Goal: Information Seeking & Learning: Learn about a topic

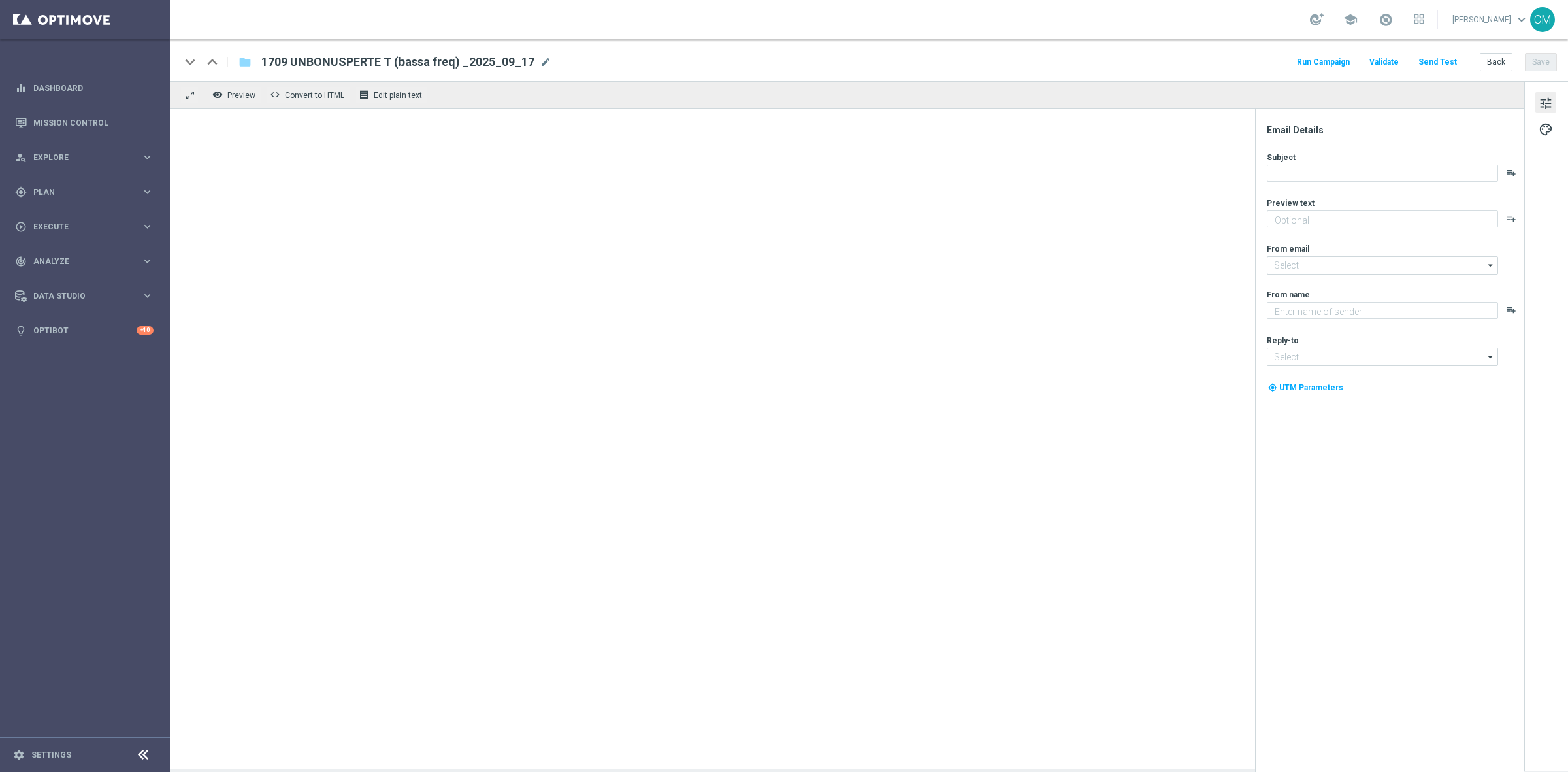
type textarea "Ti abbiamo accreditato 2€ di bonus Slot"
type input "newsletter@comunicazioni.sisal.it"
type textarea "Sisal"
type input "info@sisal.it"
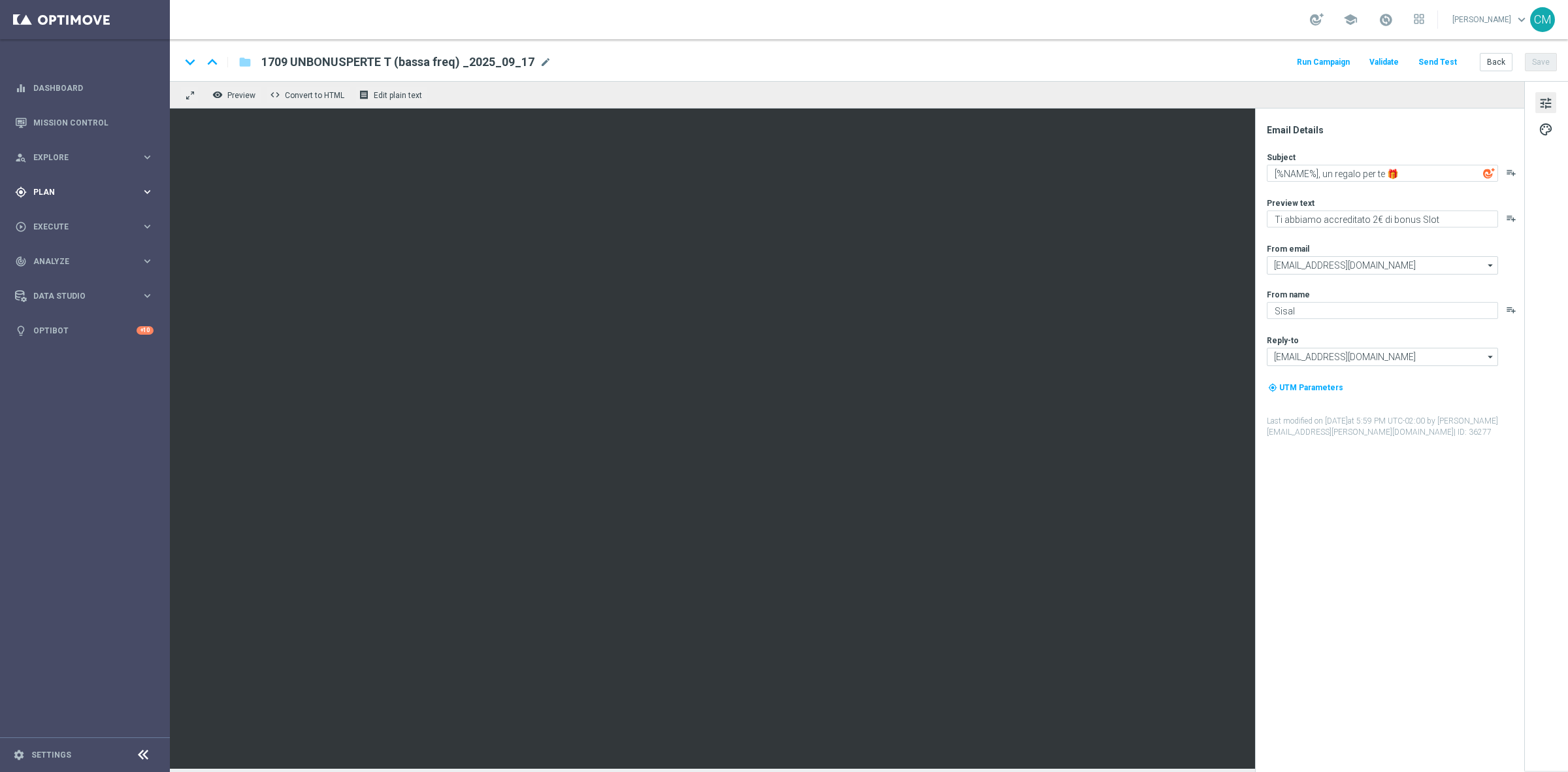
click at [74, 181] on div "gps_fixed Plan keyboard_arrow_right" at bounding box center [84, 192] width 169 height 34
click at [59, 217] on link "Target Groups" at bounding box center [84, 218] width 102 height 10
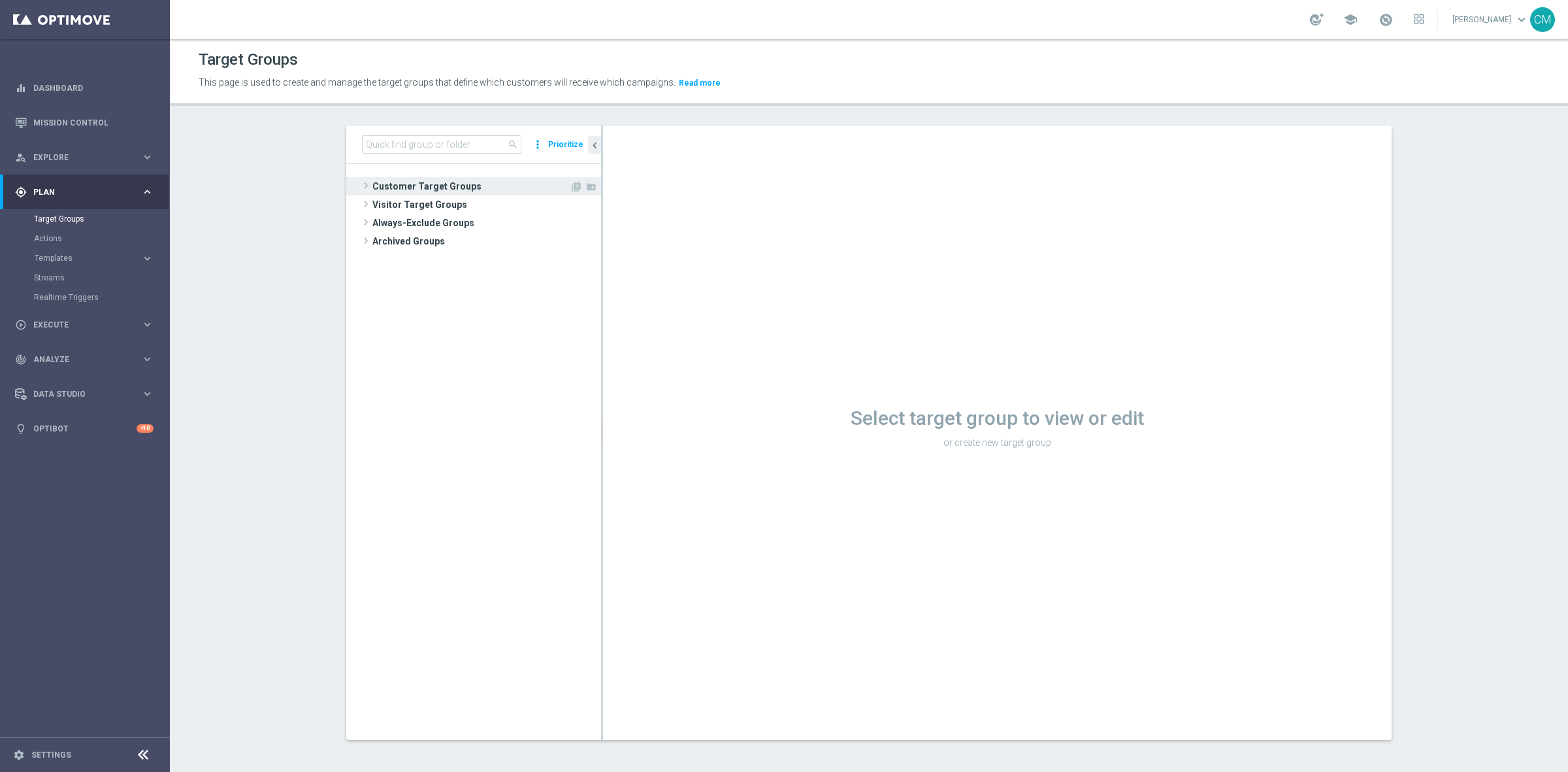
click at [416, 177] on span "Customer Target Groups" at bounding box center [471, 185] width 197 height 18
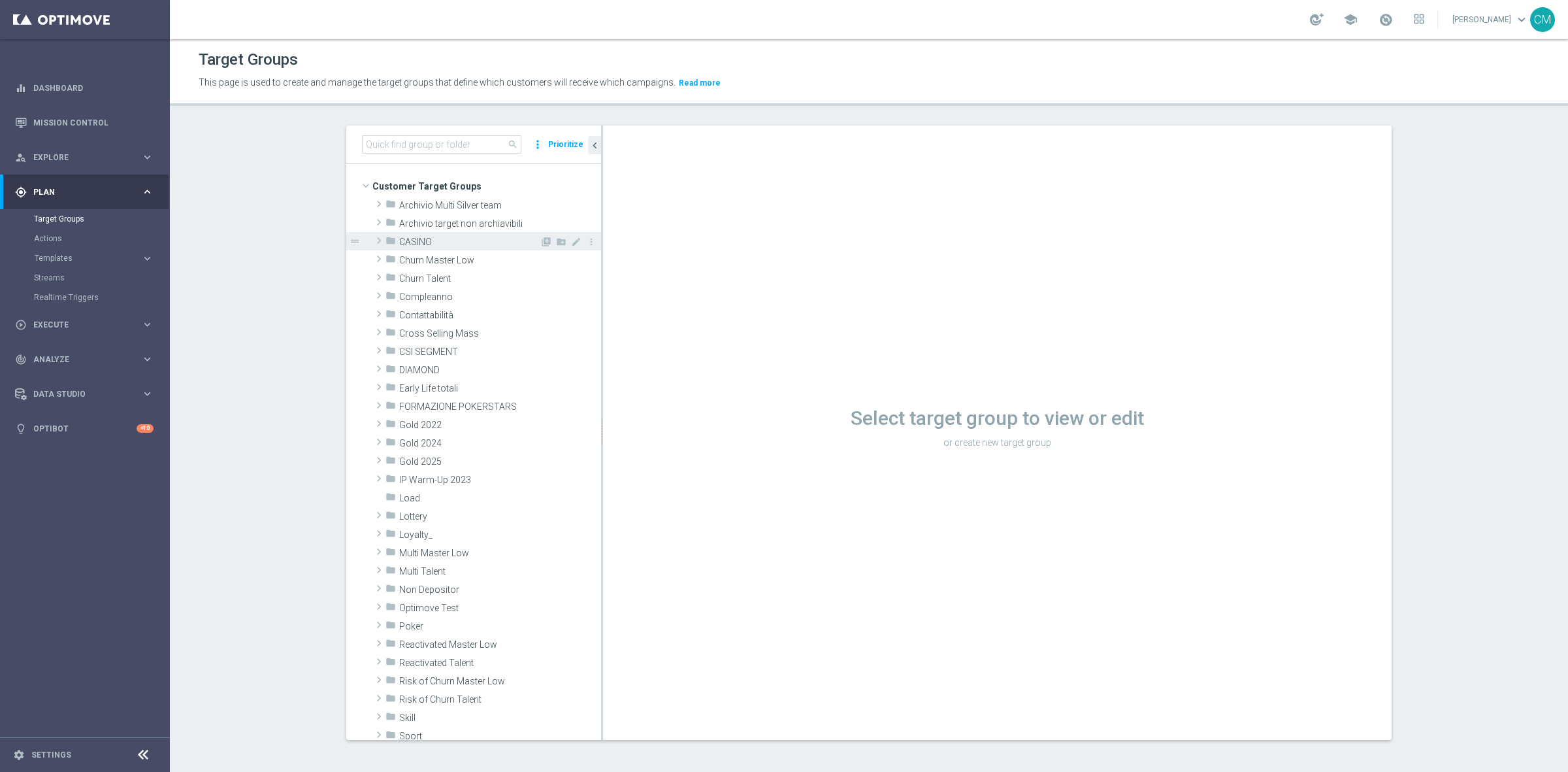
click at [422, 242] on span "CASINO" at bounding box center [470, 242] width 141 height 11
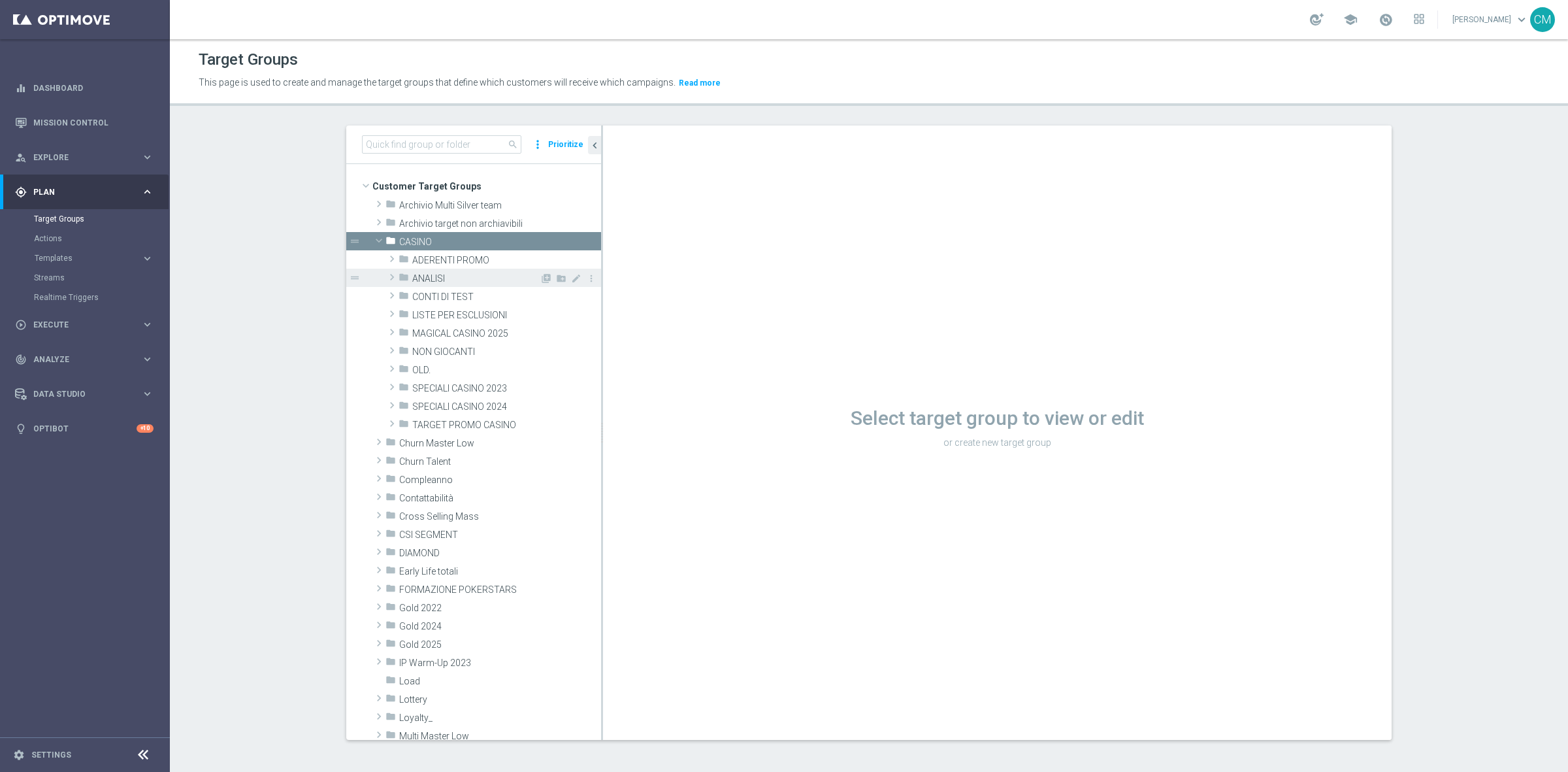
click at [429, 275] on span "ANALISI" at bounding box center [475, 278] width 127 height 11
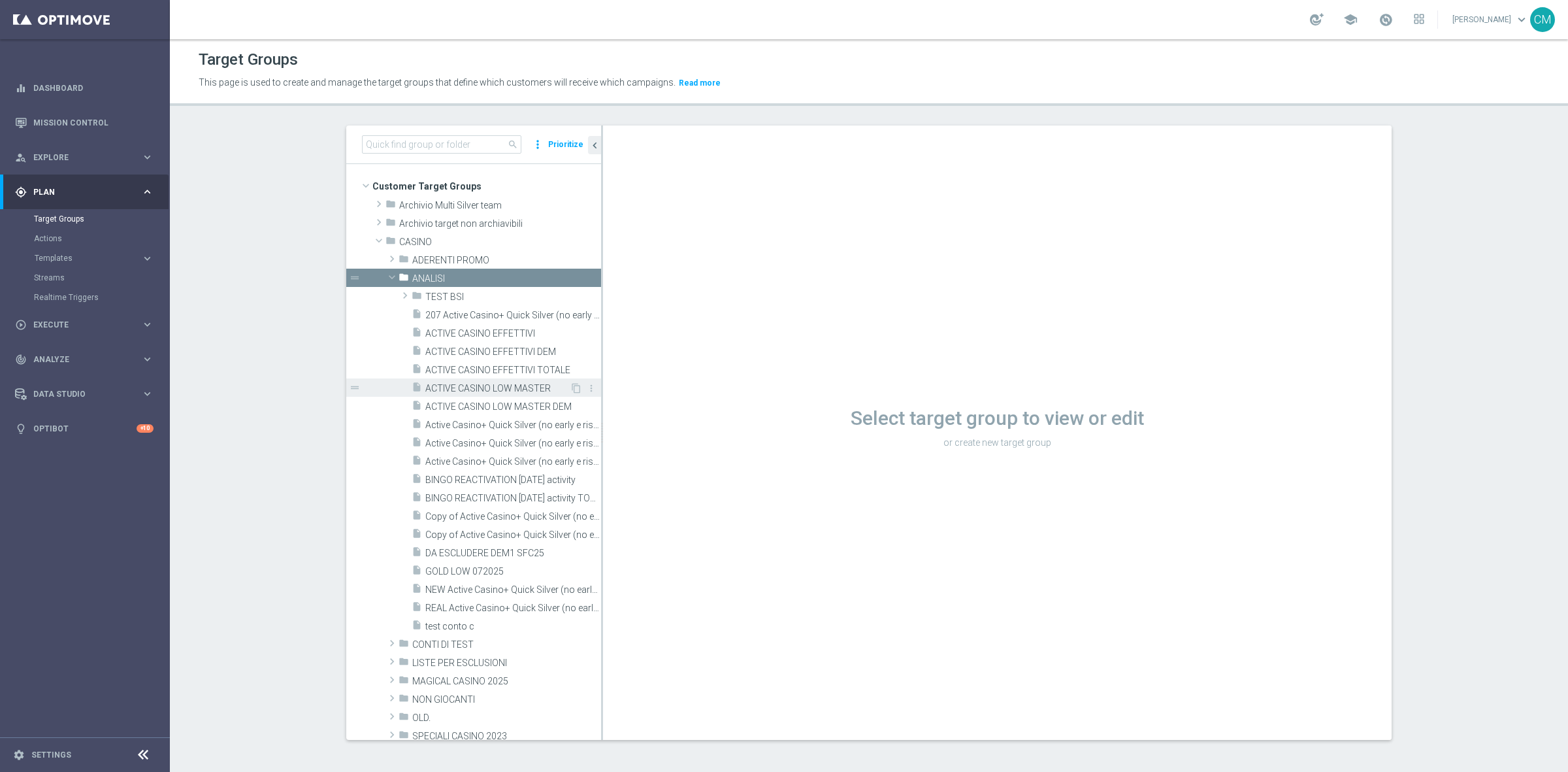
click at [466, 391] on span "ACTIVE CASINO LOW MASTER" at bounding box center [497, 389] width 145 height 11
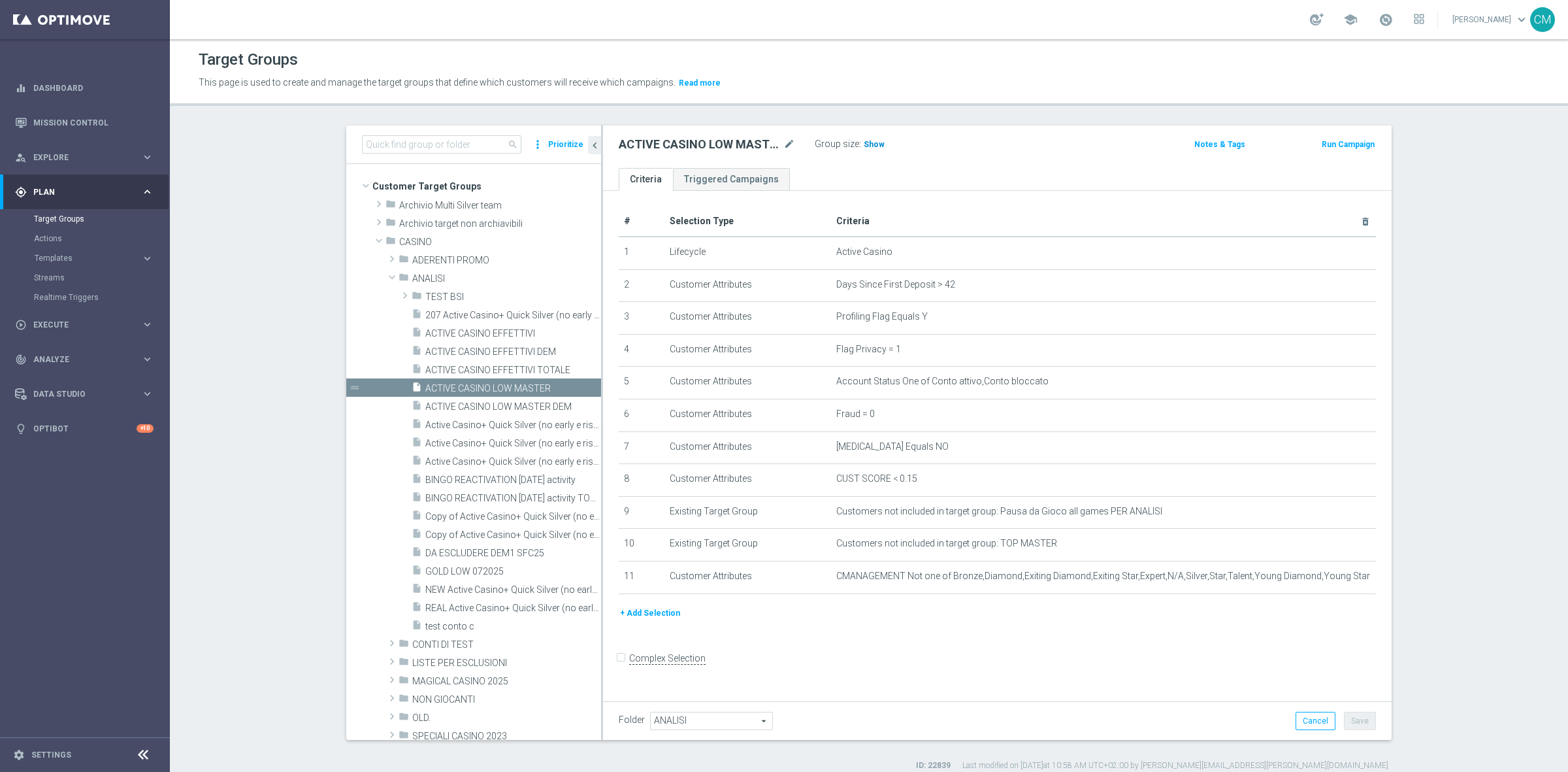
click at [873, 144] on span "Show" at bounding box center [874, 145] width 21 height 9
click at [867, 145] on span "16,030" at bounding box center [877, 146] width 27 height 13
click at [491, 330] on span "ACTIVE CASINO EFFETTIVI" at bounding box center [497, 333] width 145 height 11
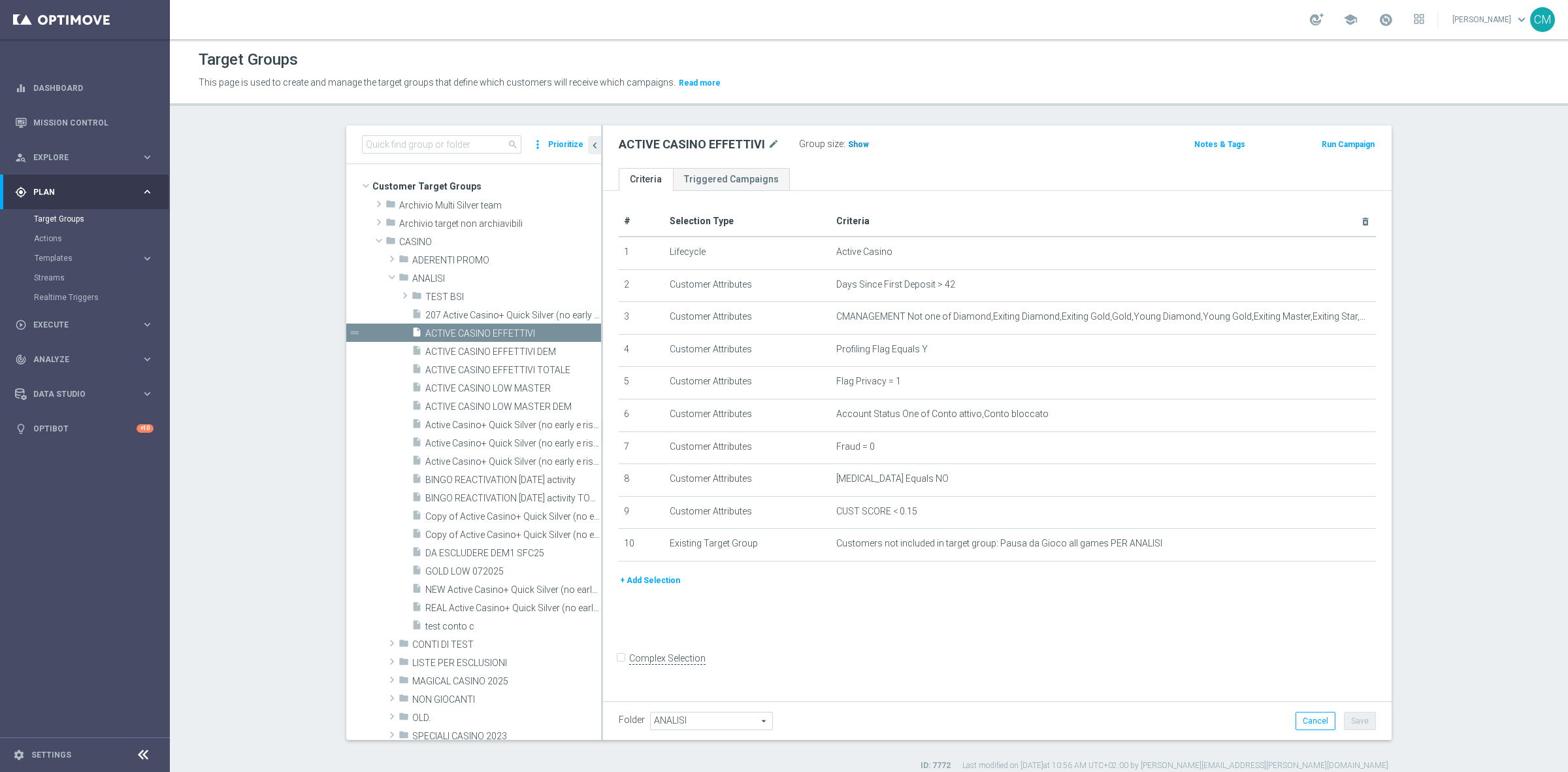
click at [856, 147] on span "Show" at bounding box center [859, 145] width 21 height 9
click at [856, 142] on span "53,179" at bounding box center [862, 146] width 27 height 13
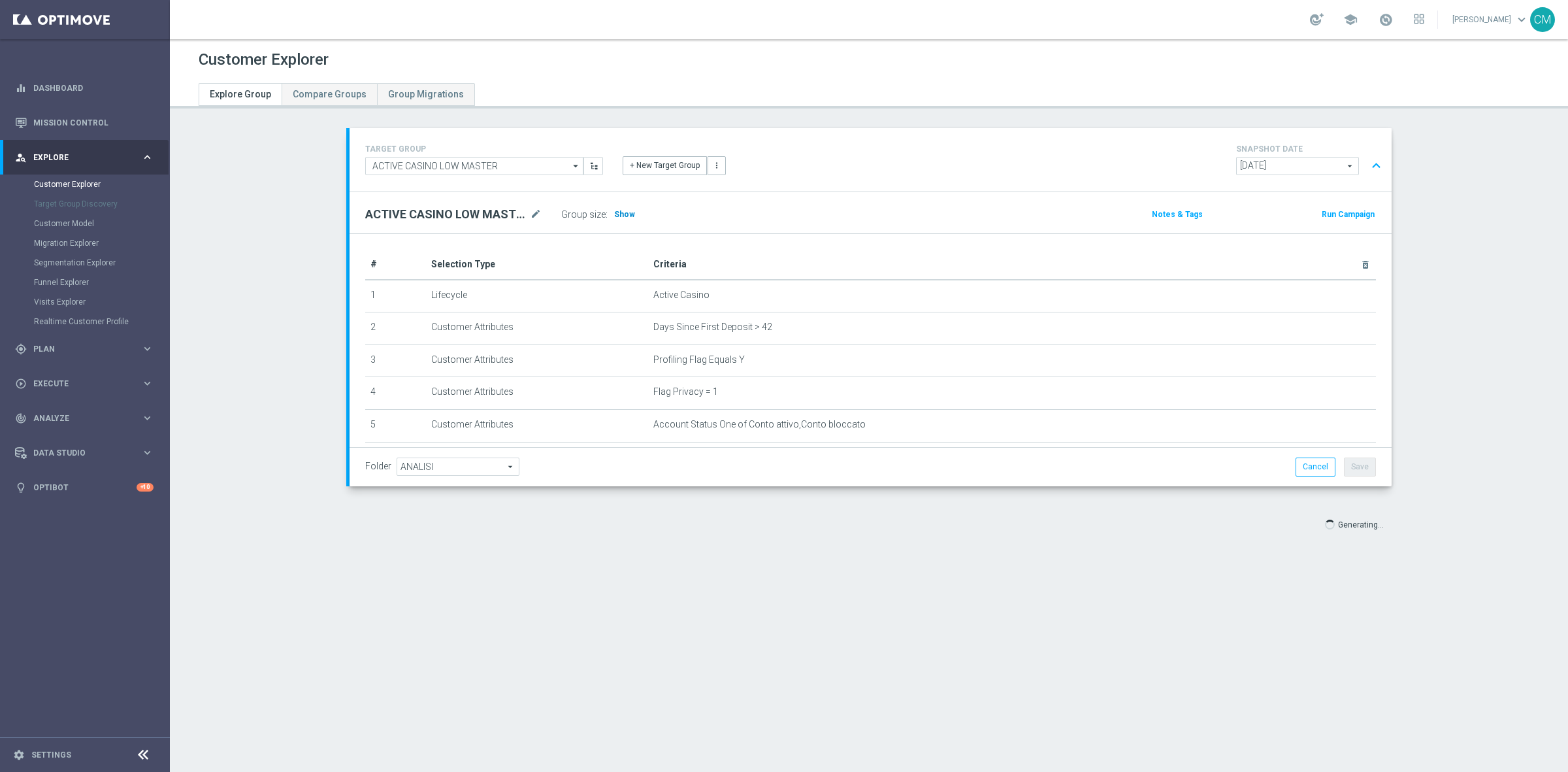
click at [621, 217] on span "Show" at bounding box center [624, 214] width 21 height 9
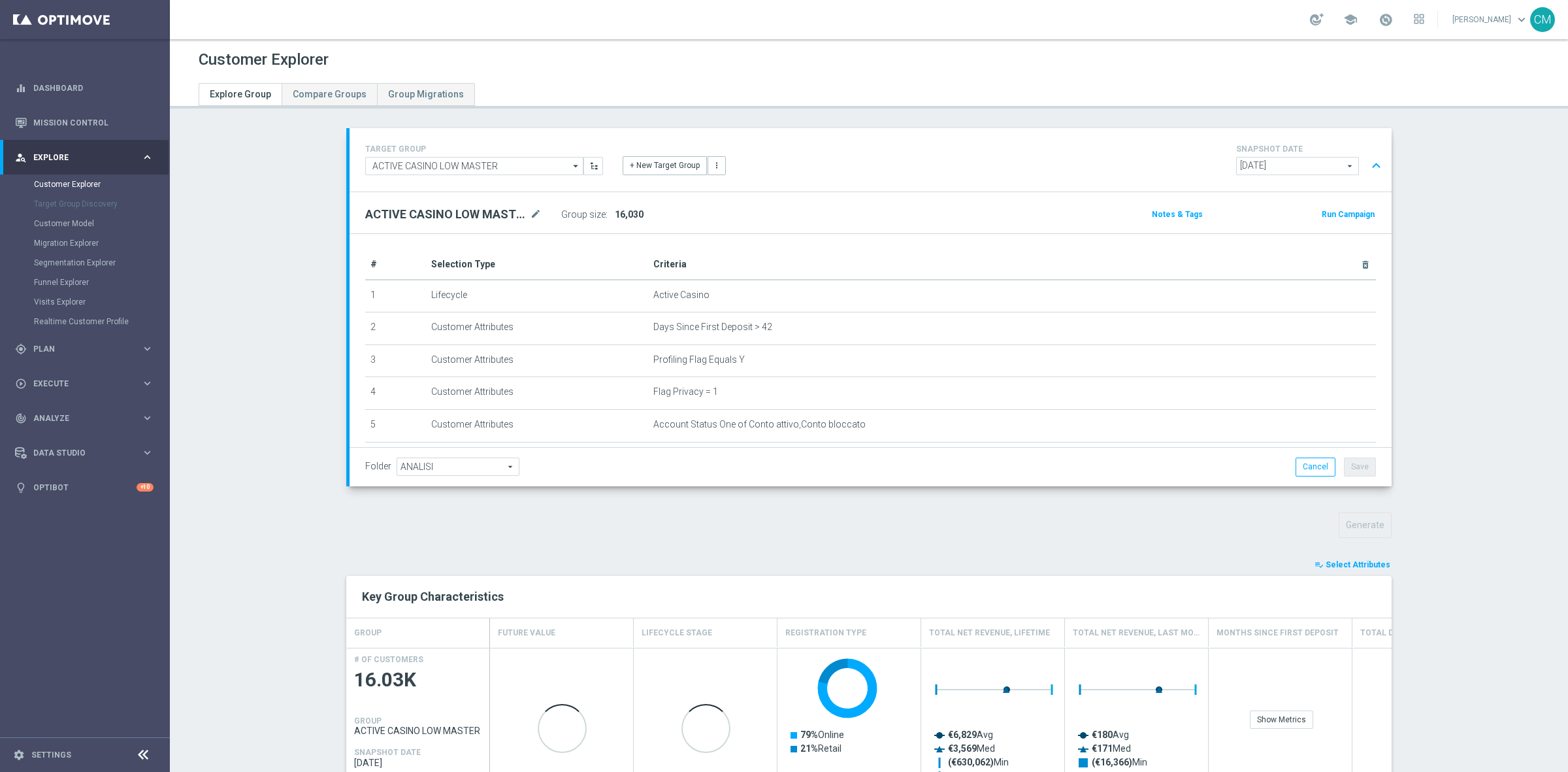
click at [1326, 563] on span "Select Attributes" at bounding box center [1358, 565] width 65 height 9
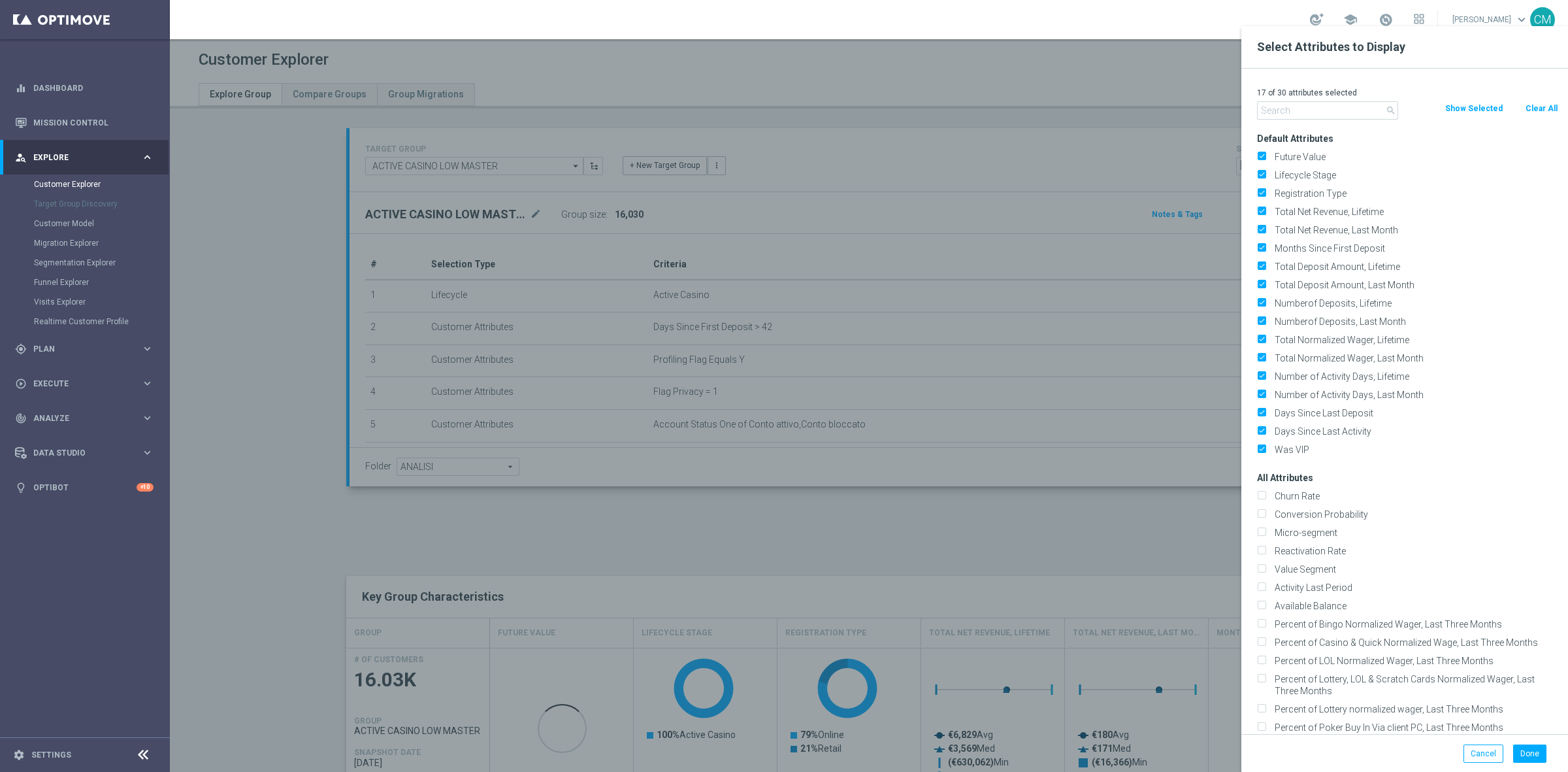
click at [1536, 110] on button "Clear All" at bounding box center [1541, 109] width 34 height 14
checkbox input "false"
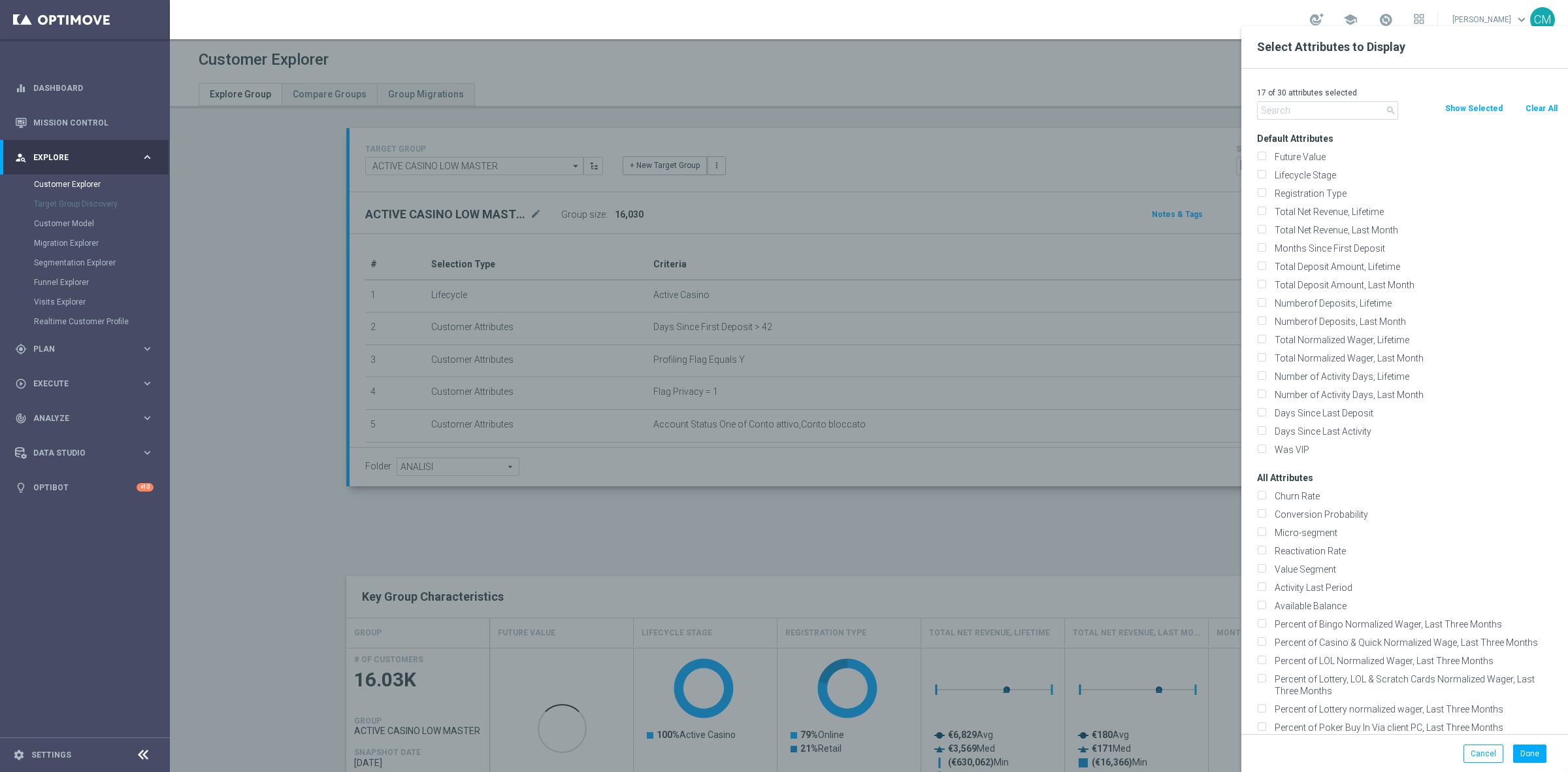
checkbox input "false"
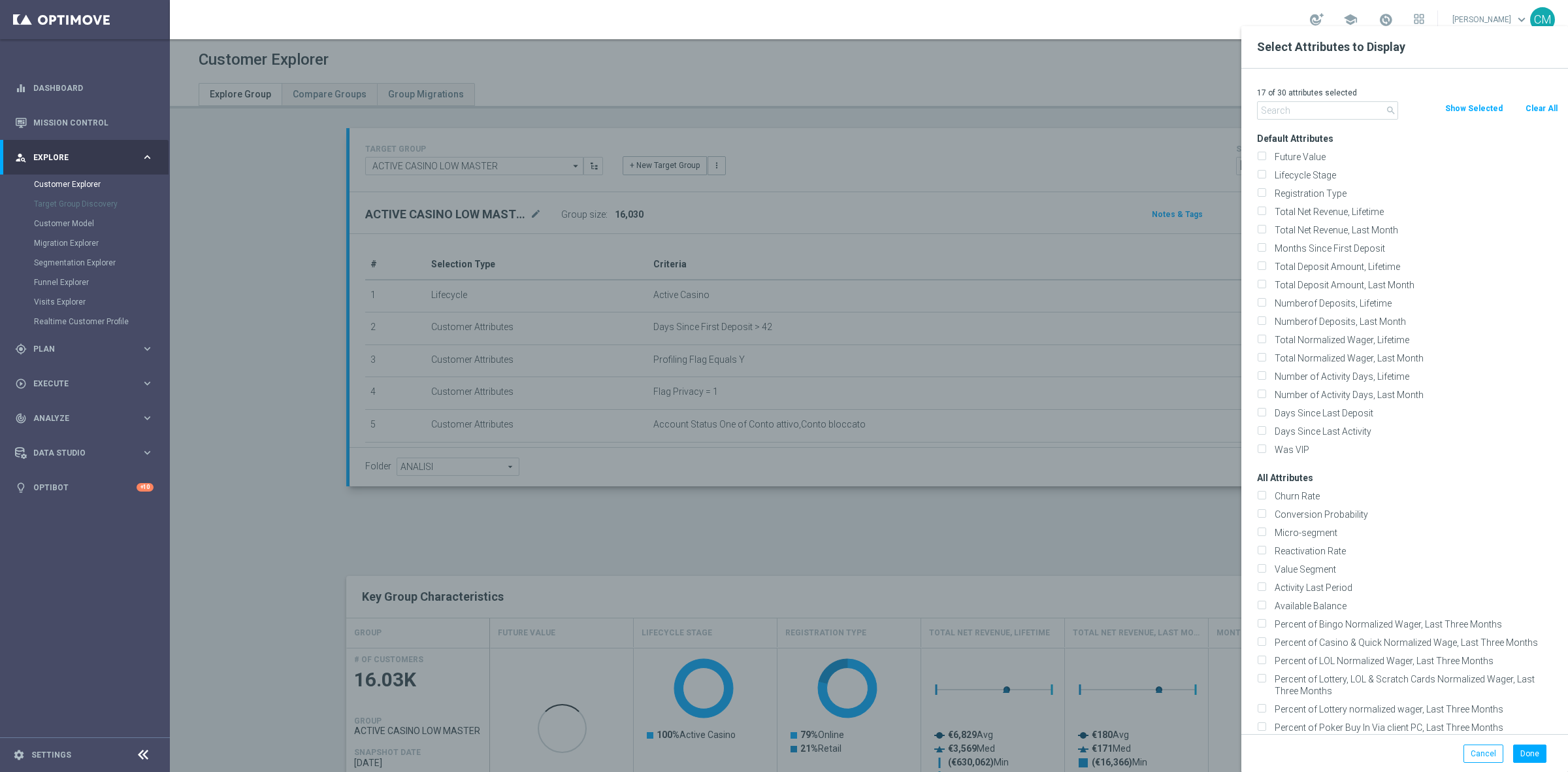
checkbox input "false"
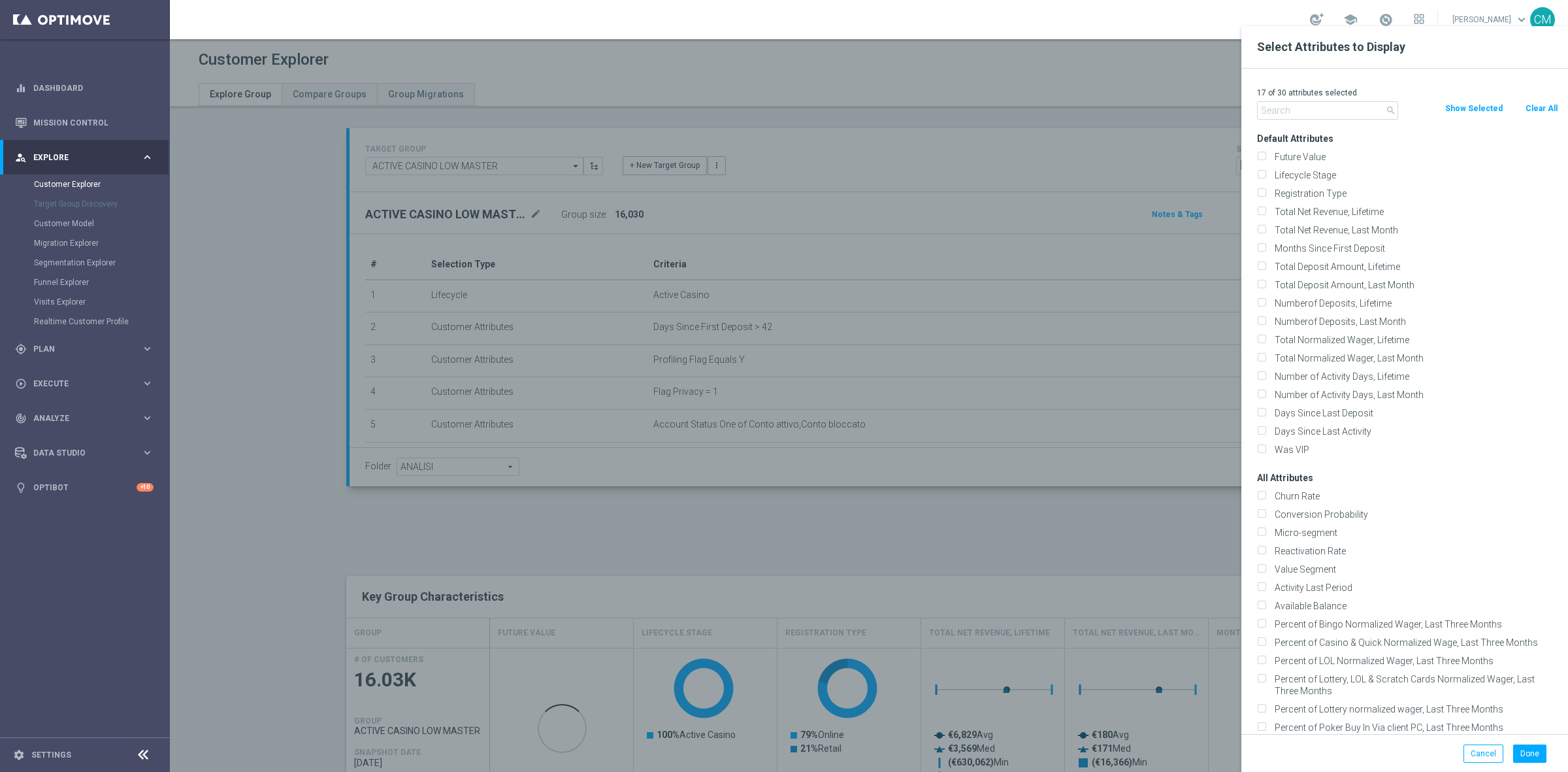
checkbox input "false"
click at [1353, 105] on input "text" at bounding box center [1328, 110] width 141 height 18
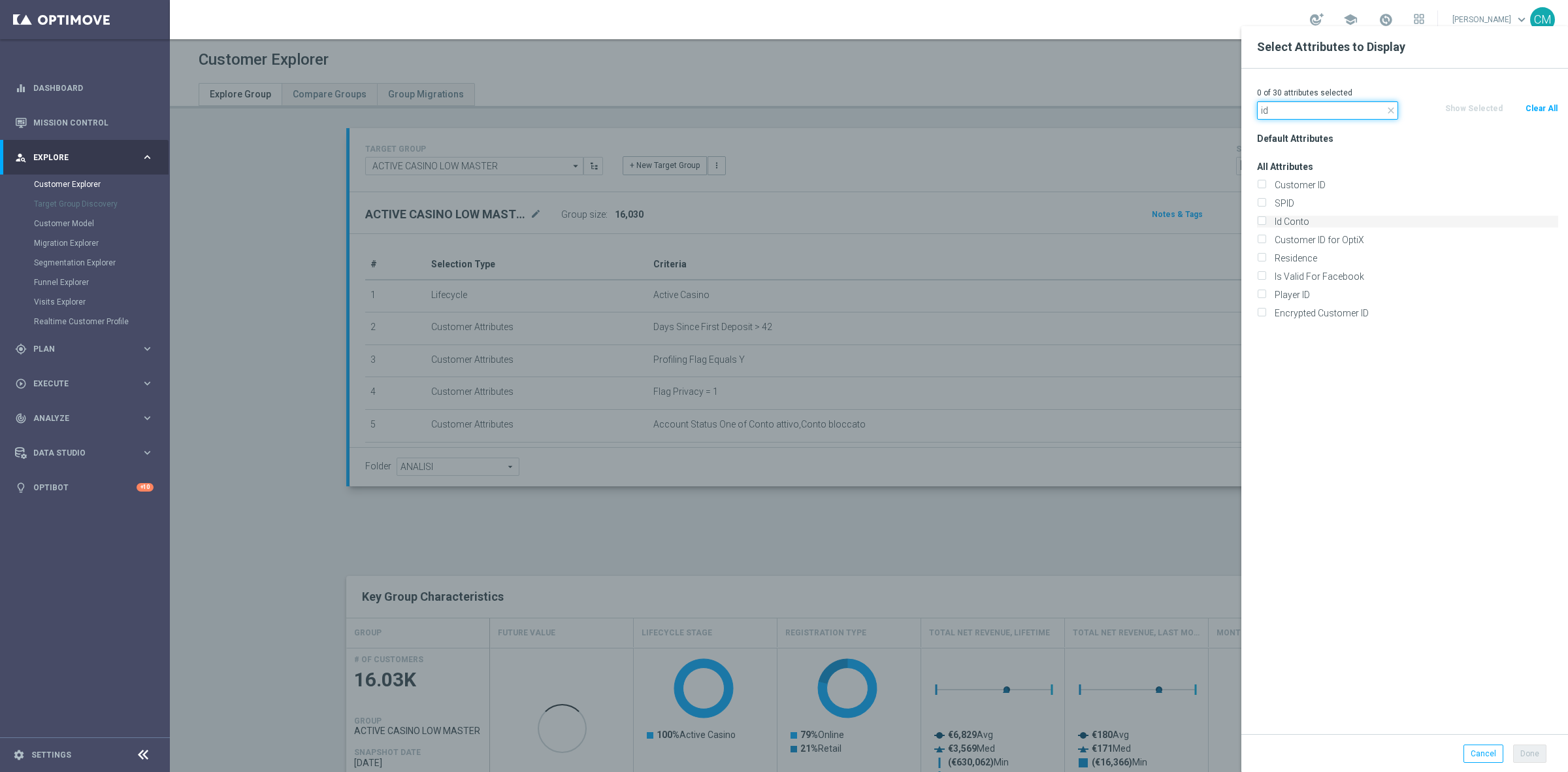
type input "id"
click at [1313, 222] on label "Id Conto" at bounding box center [1414, 221] width 288 height 12
click at [1265, 222] on input "Id Conto" at bounding box center [1261, 223] width 9 height 9
checkbox input "true"
click at [1533, 756] on button "Done" at bounding box center [1530, 753] width 34 height 18
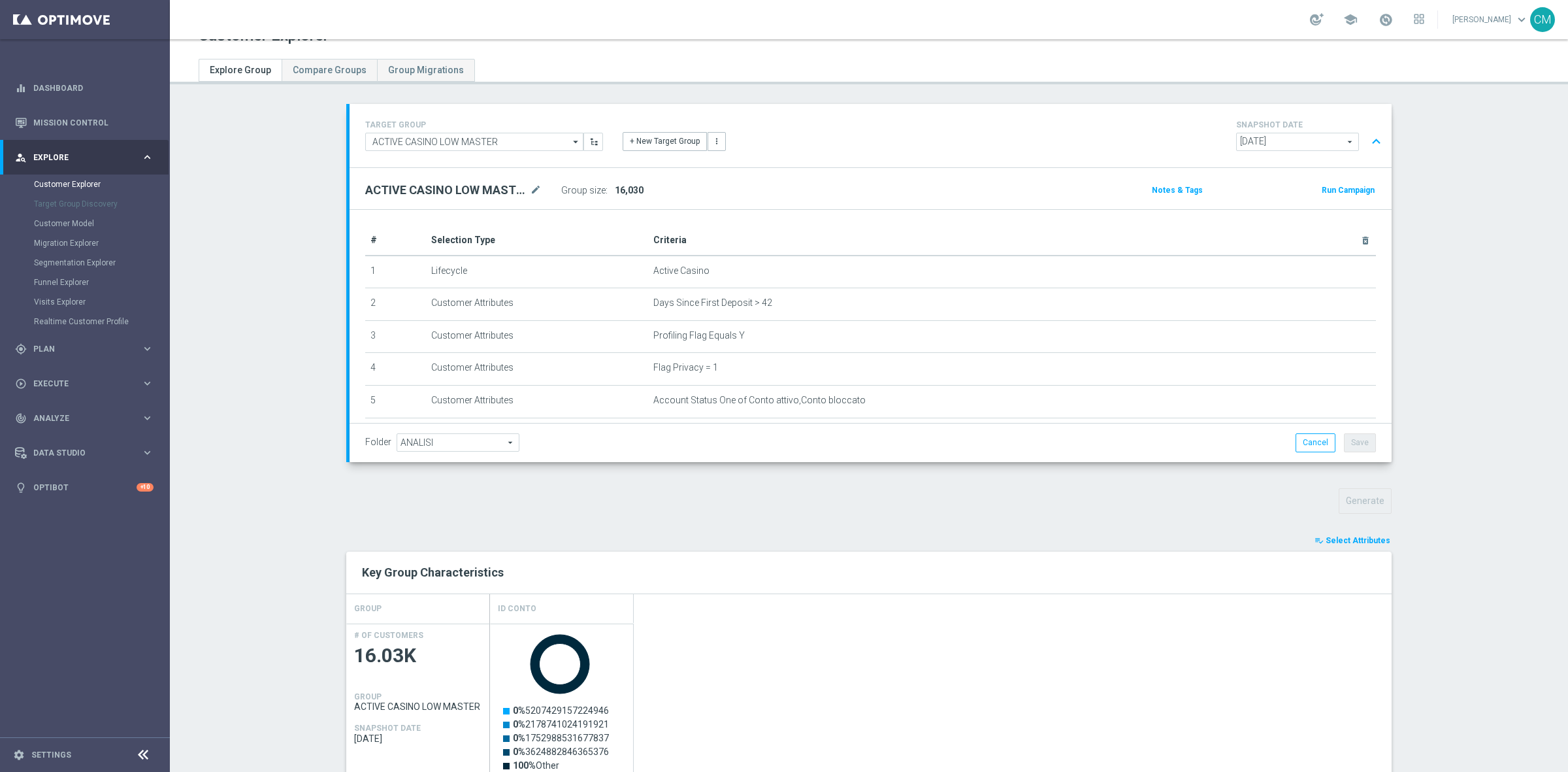
scroll to position [164, 0]
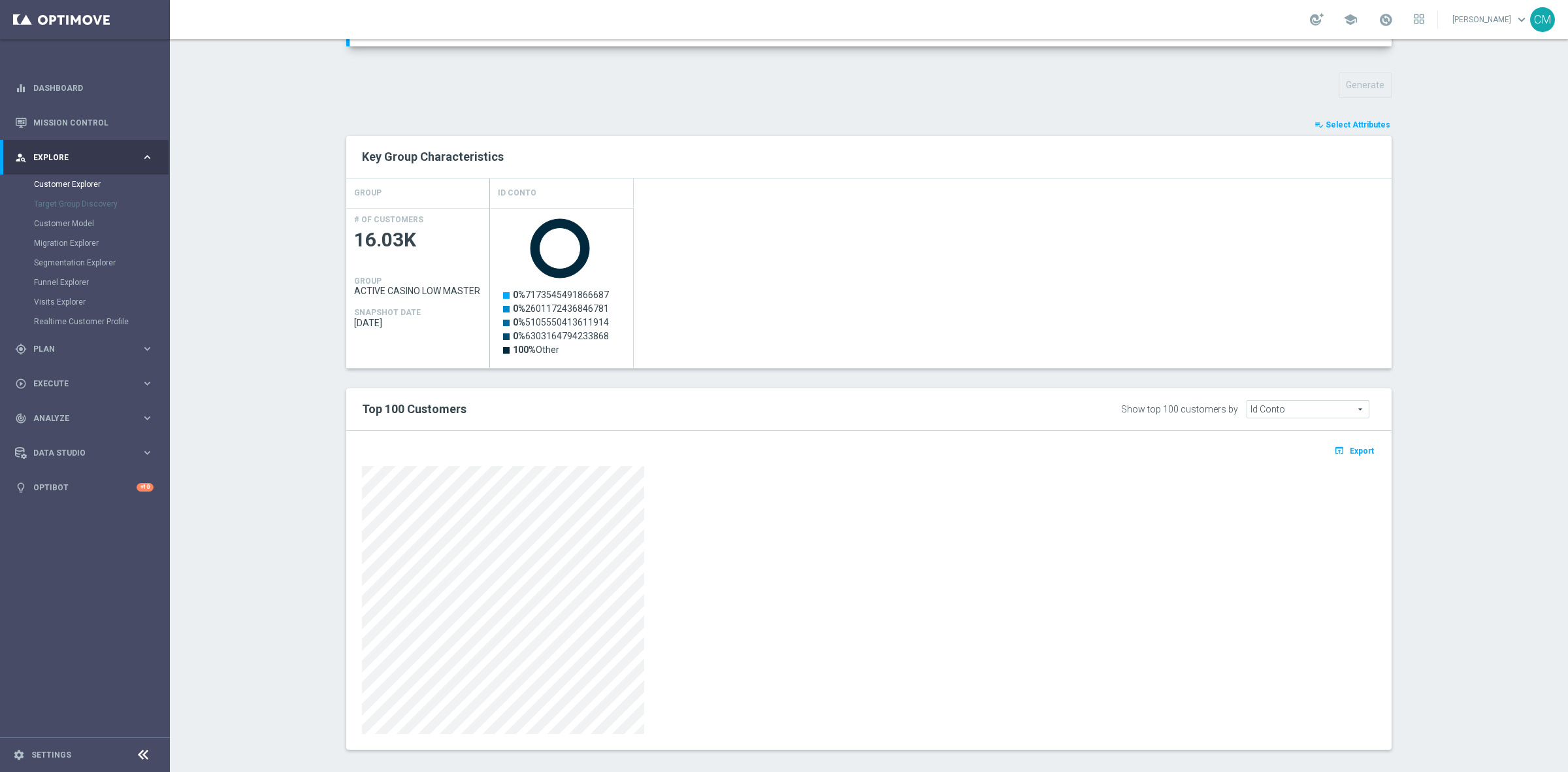
scroll to position [444, 0]
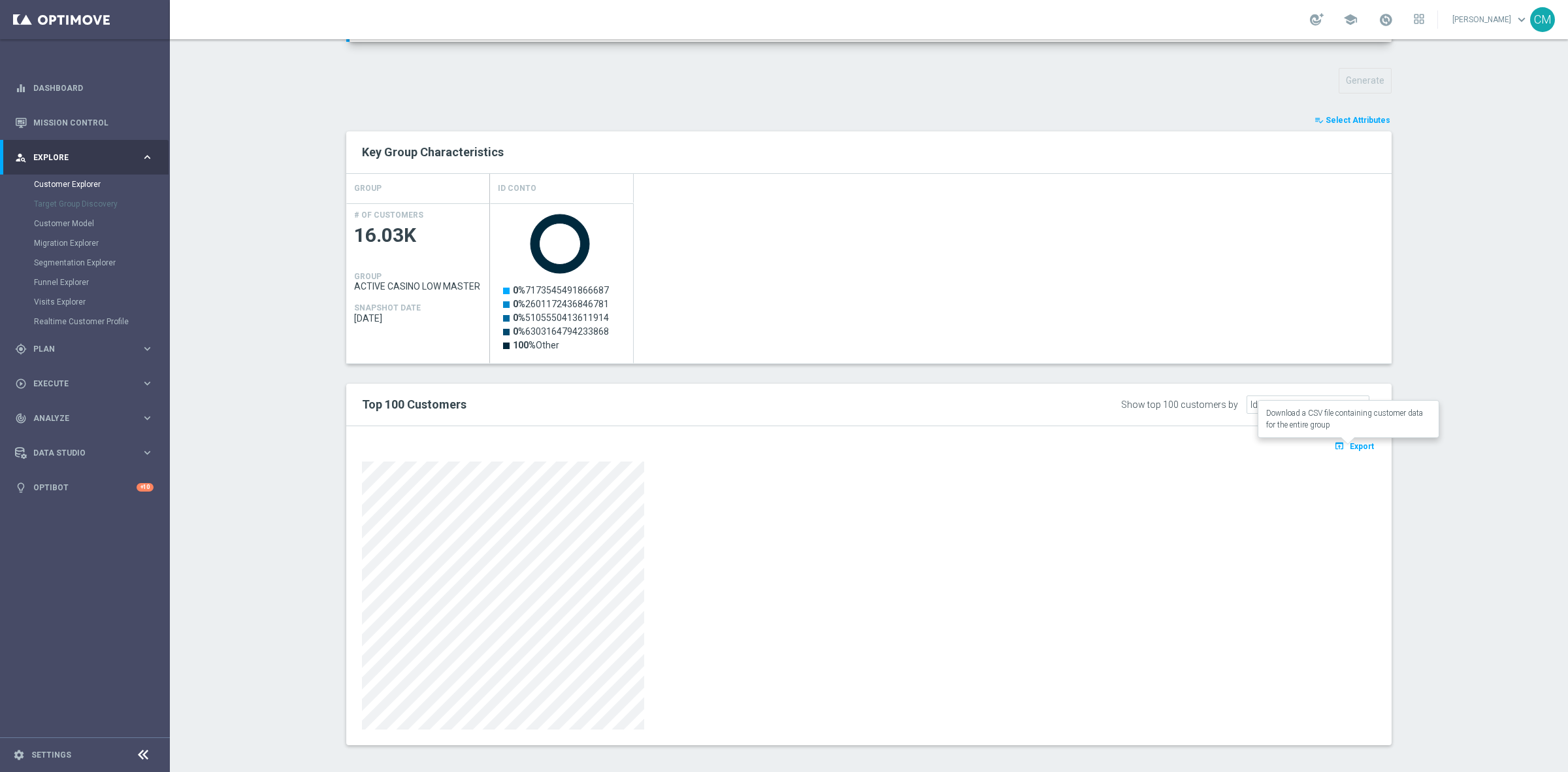
click at [1351, 447] on span "Export" at bounding box center [1362, 447] width 24 height 9
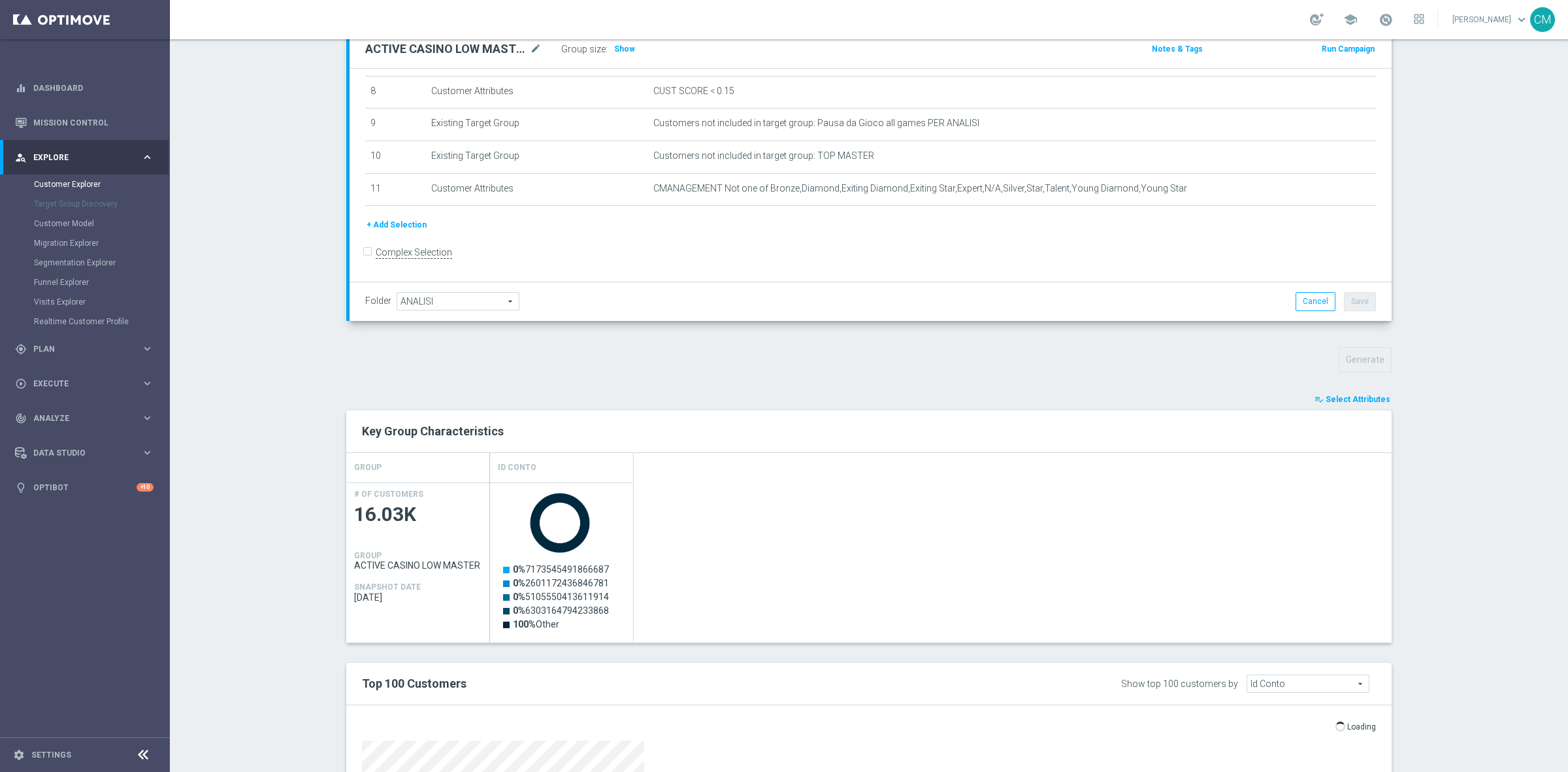
scroll to position [451, 0]
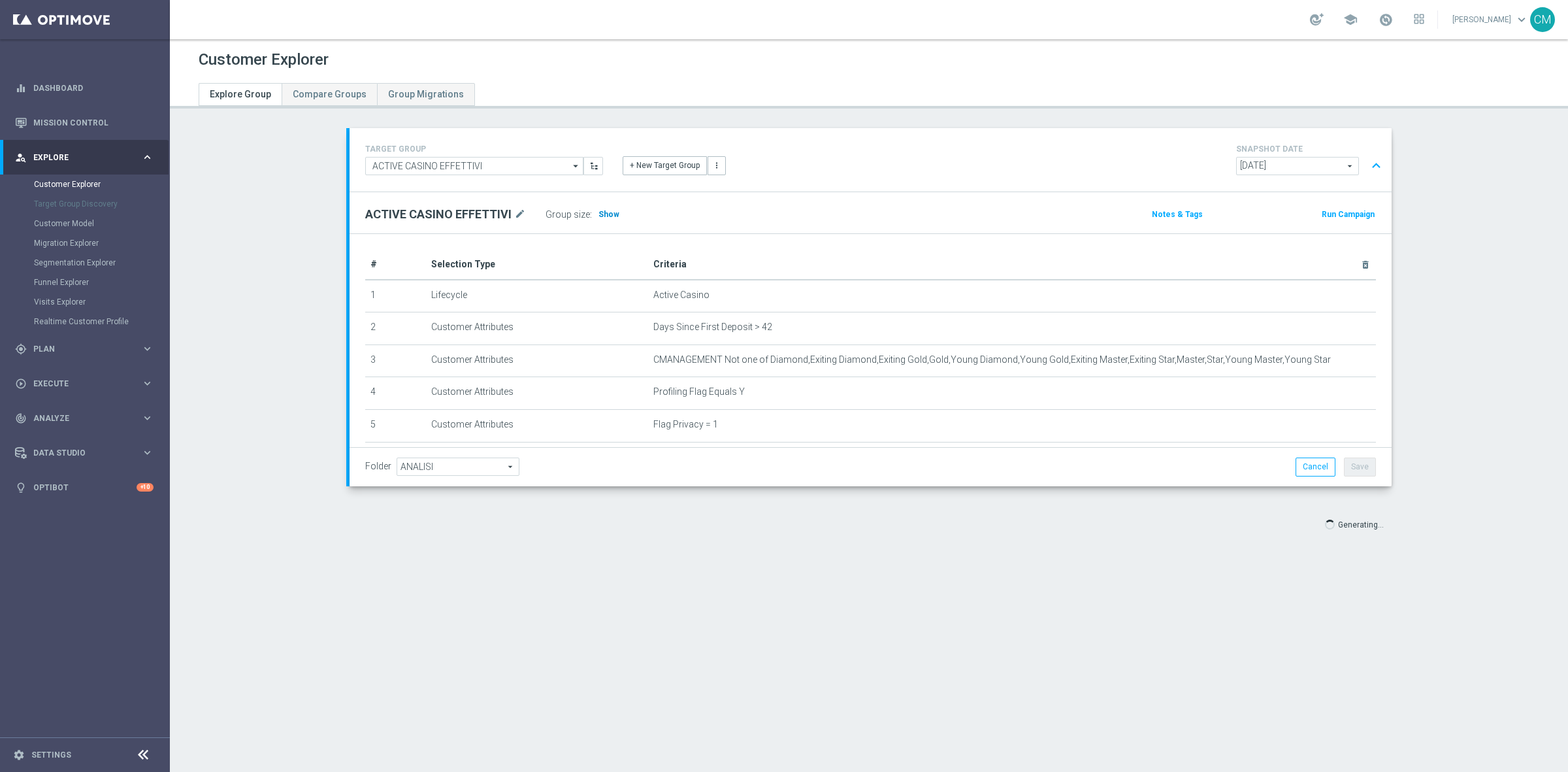
click at [598, 214] on span "Show" at bounding box center [608, 214] width 21 height 9
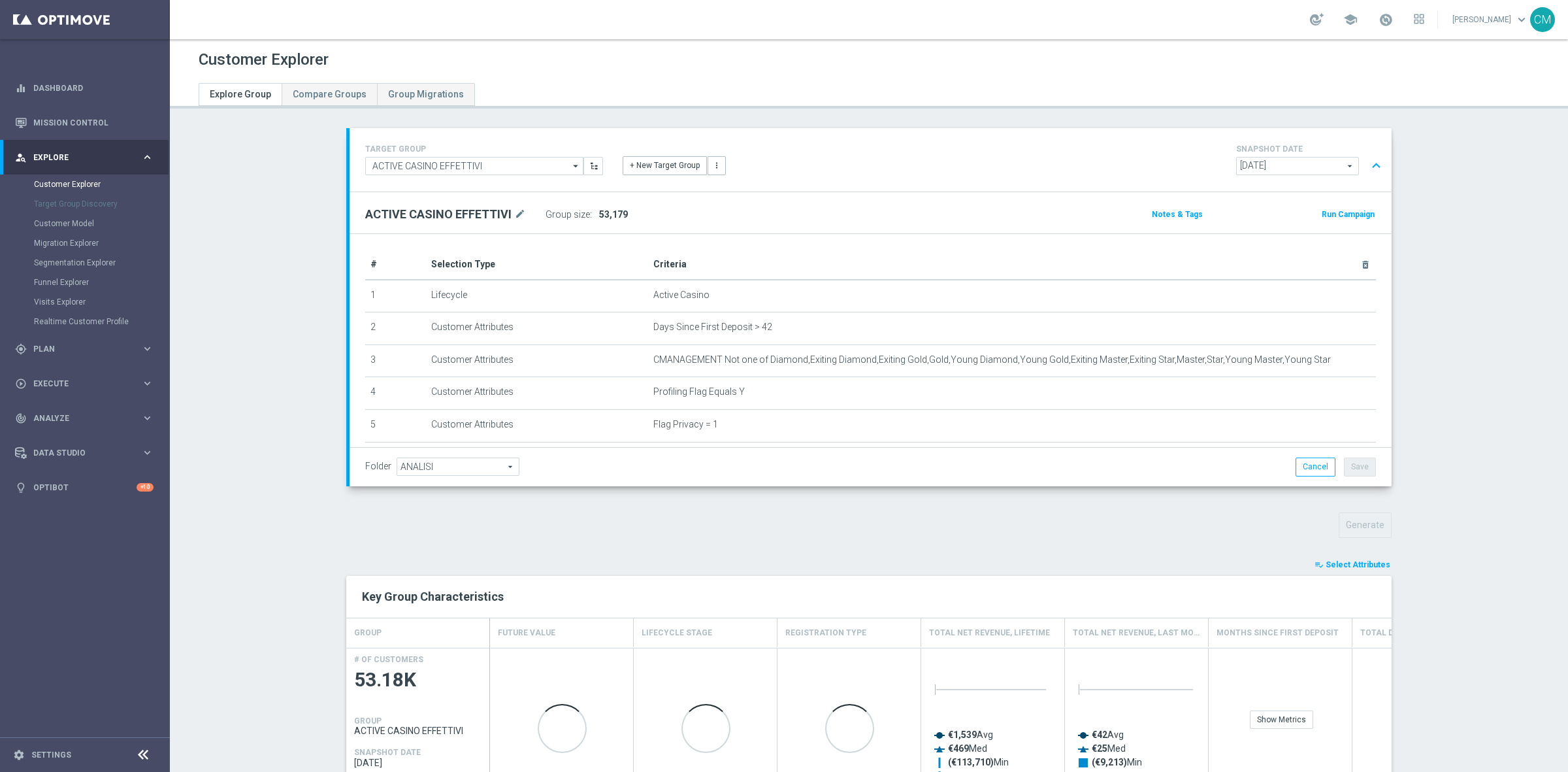
click at [1344, 570] on button "playlist_add_check Select Attributes" at bounding box center [1352, 565] width 78 height 14
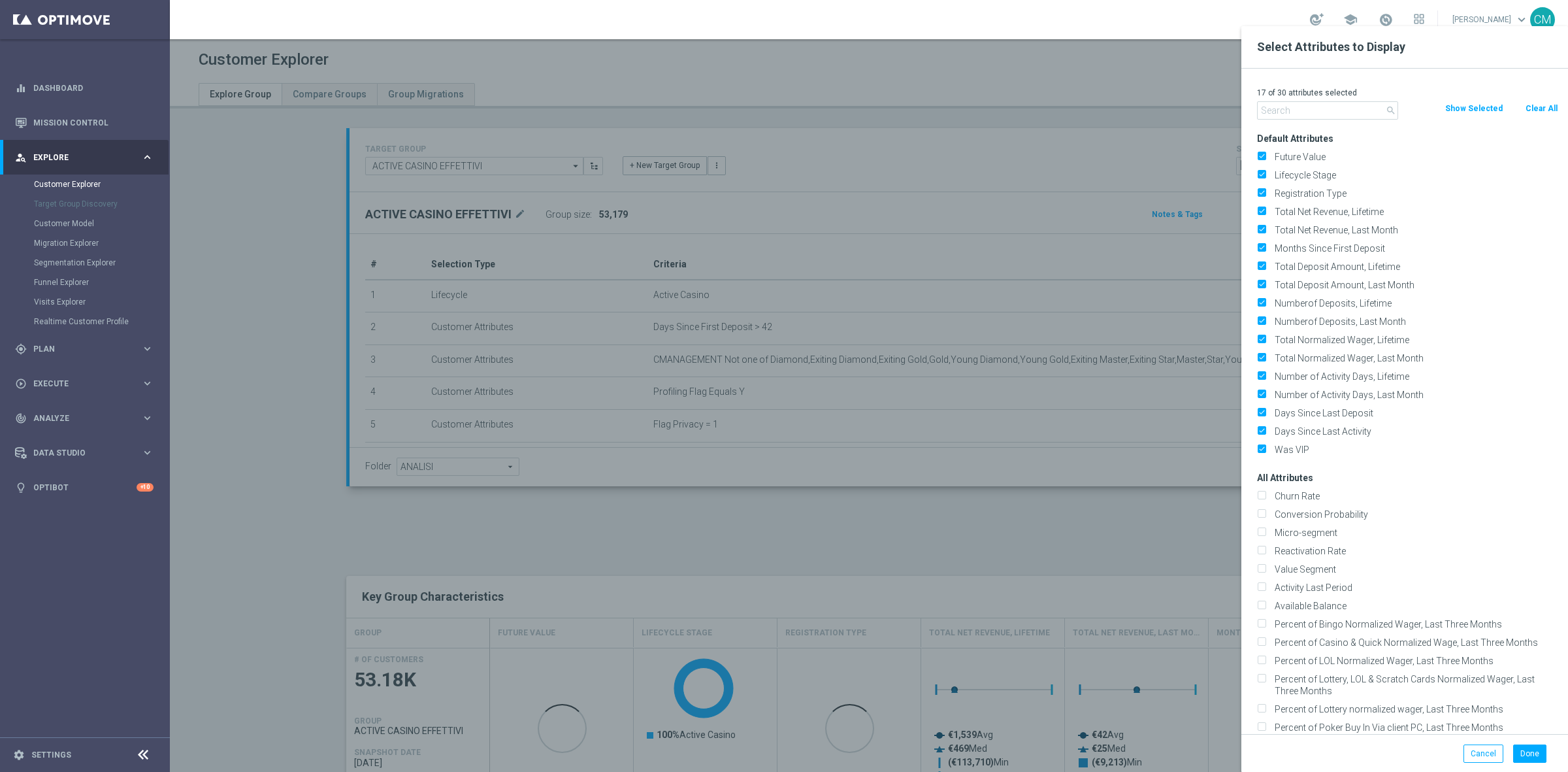
click at [1533, 109] on button "Clear All" at bounding box center [1541, 109] width 34 height 14
checkbox input "false"
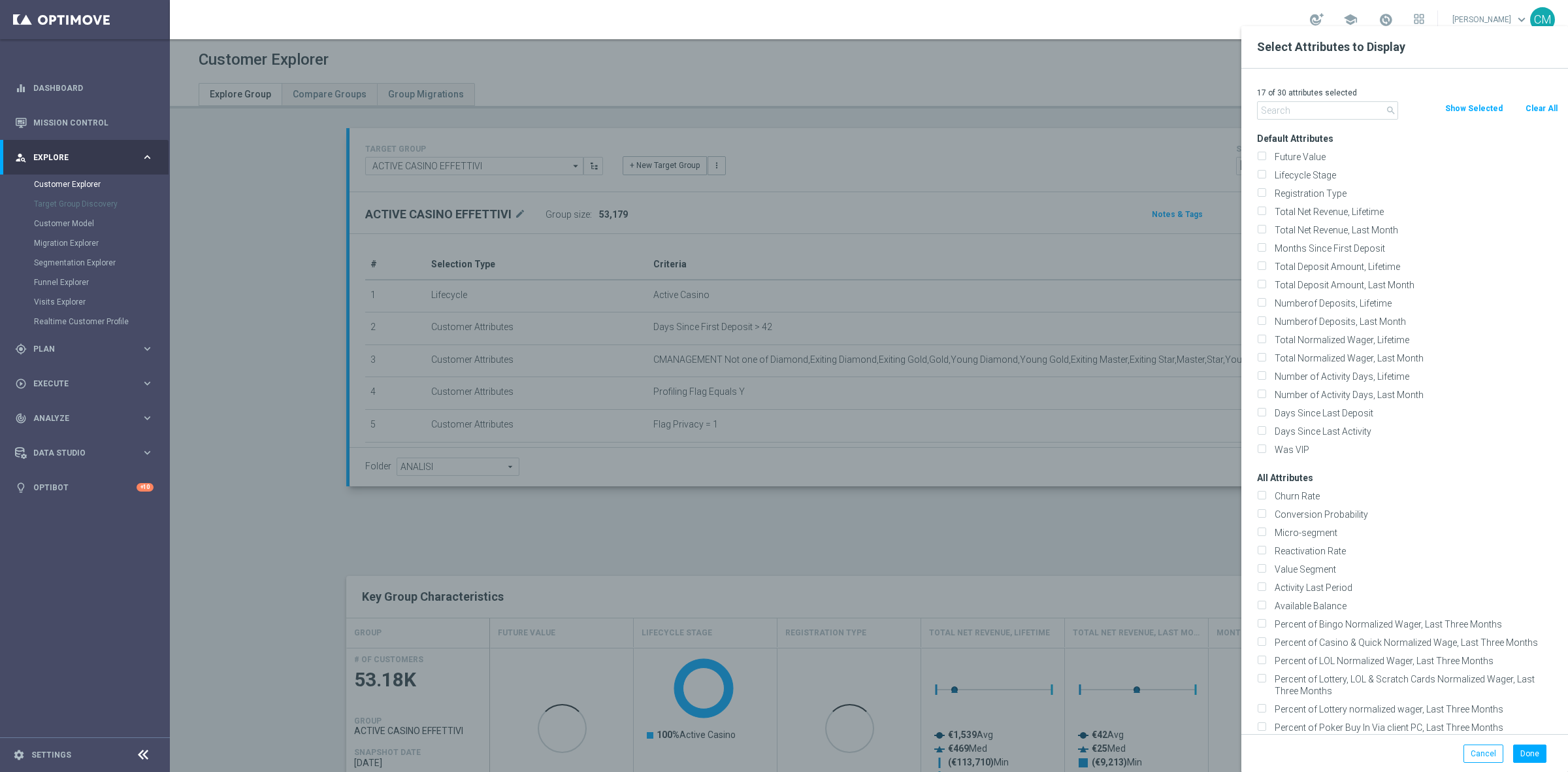
checkbox input "false"
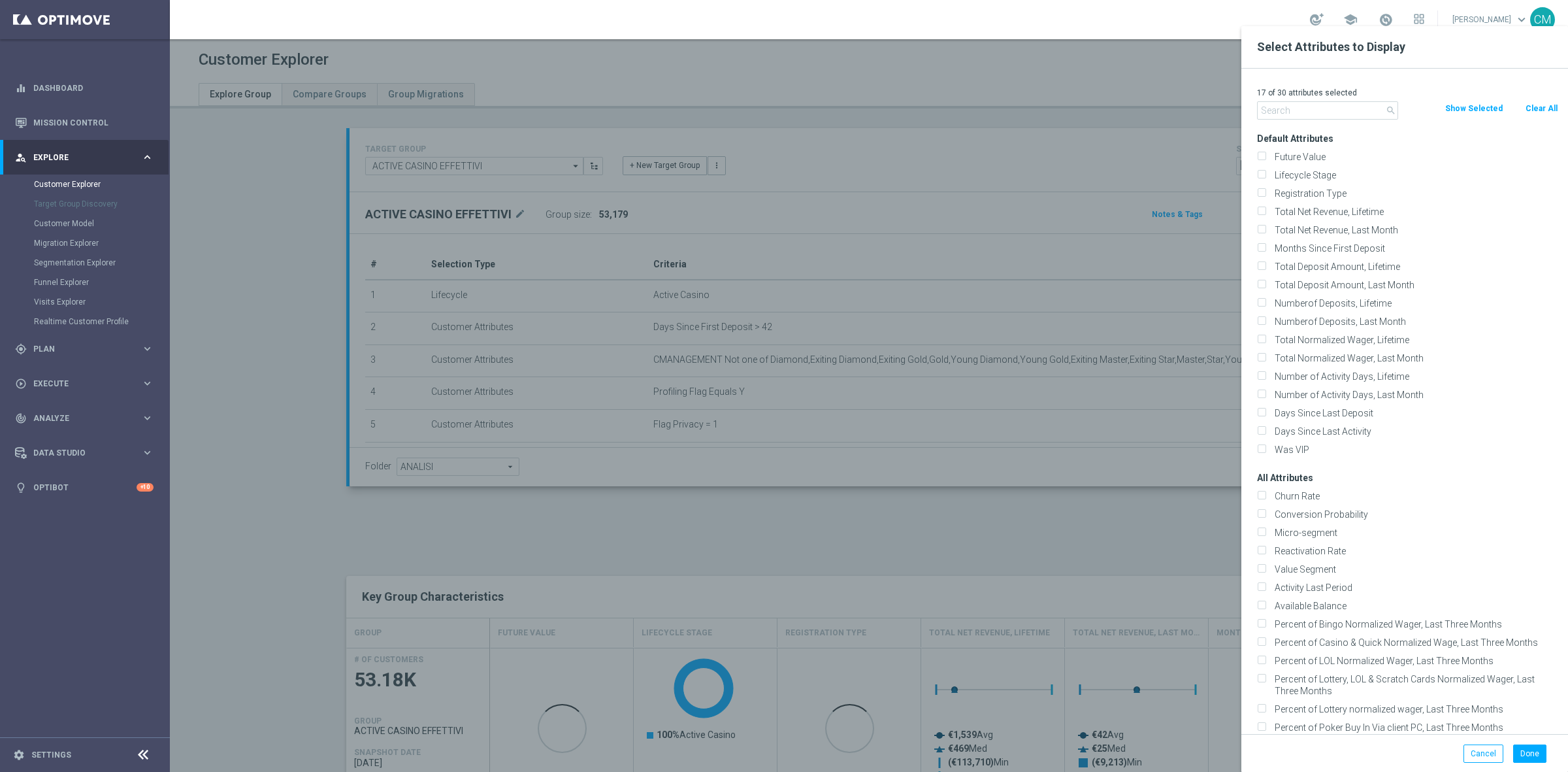
checkbox input "false"
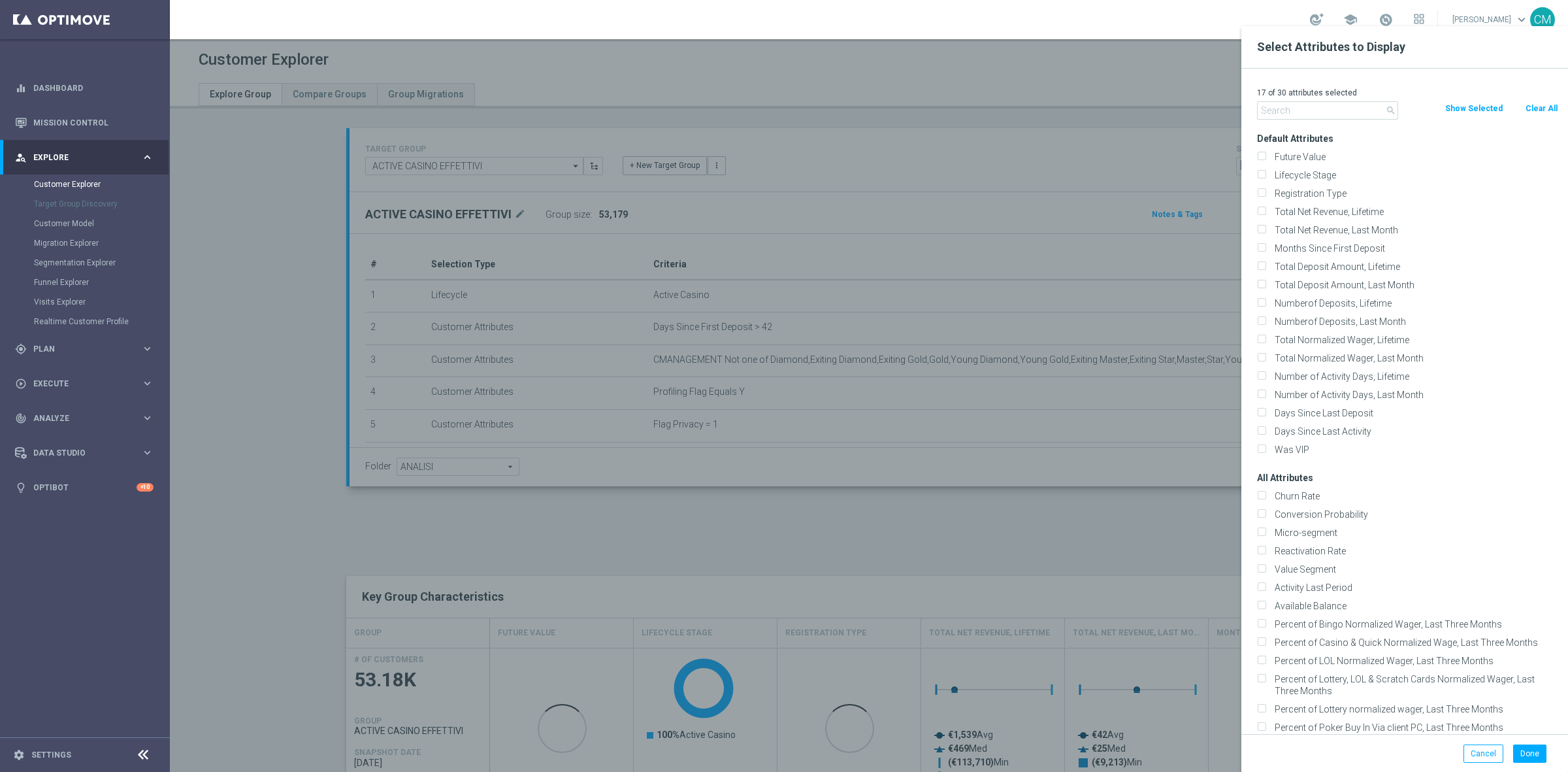
checkbox input "false"
click at [1341, 111] on input "text" at bounding box center [1328, 110] width 141 height 18
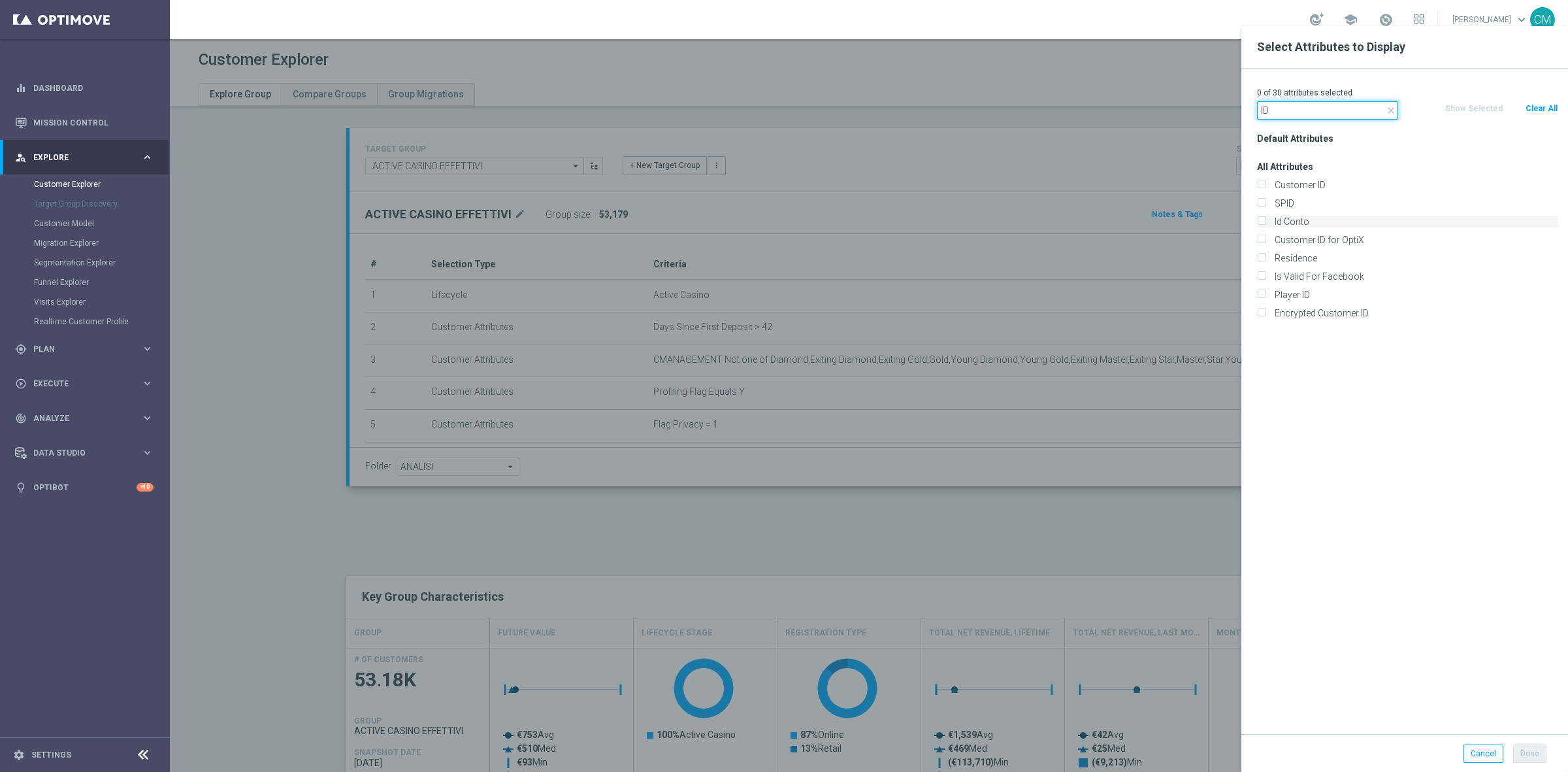
type input "ID"
click at [1294, 224] on label "Id Conto" at bounding box center [1414, 221] width 288 height 12
click at [1265, 224] on input "Id Conto" at bounding box center [1261, 223] width 9 height 9
checkbox input "true"
click at [1532, 752] on button "Done" at bounding box center [1530, 753] width 34 height 18
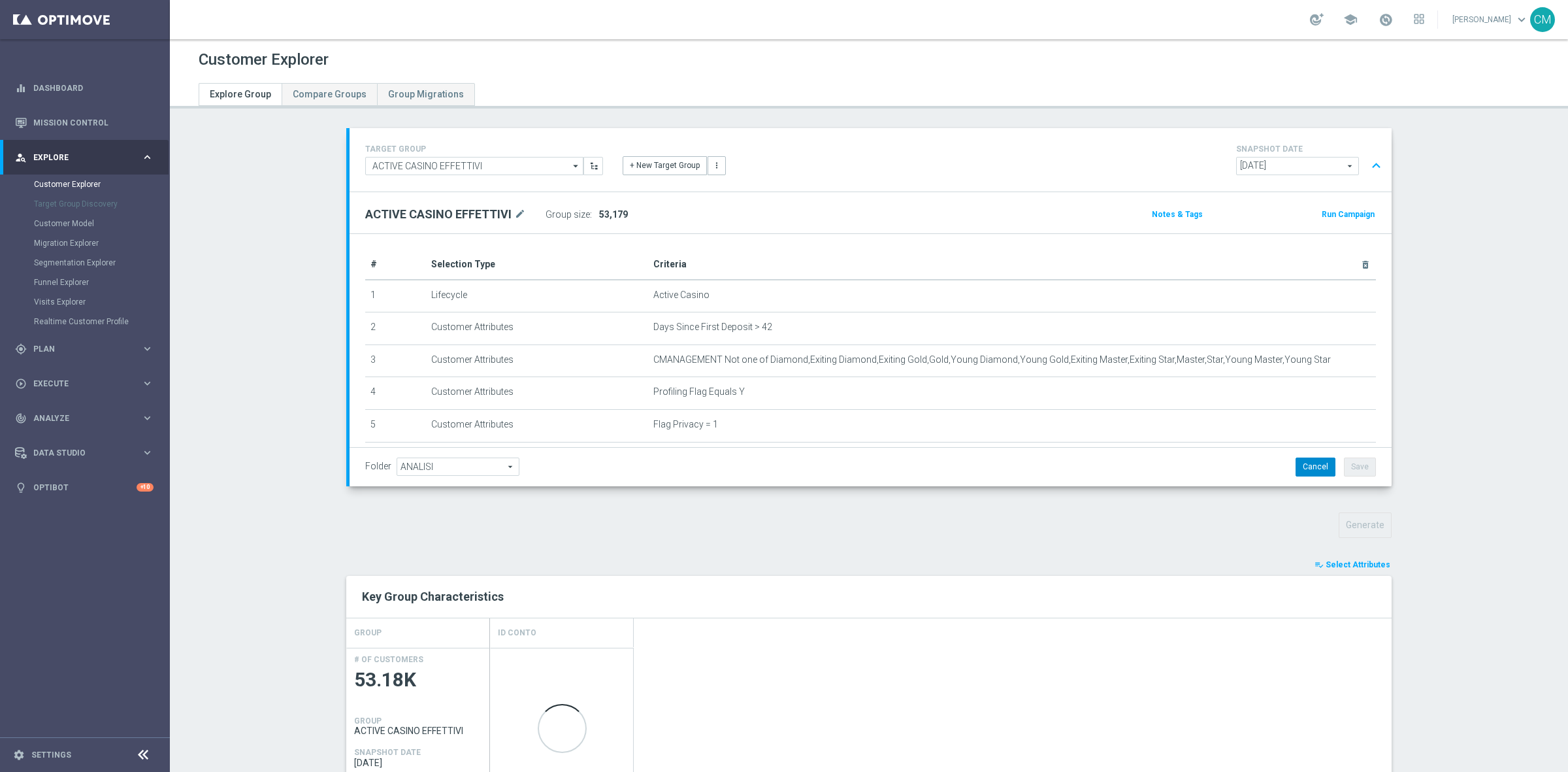
scroll to position [164, 0]
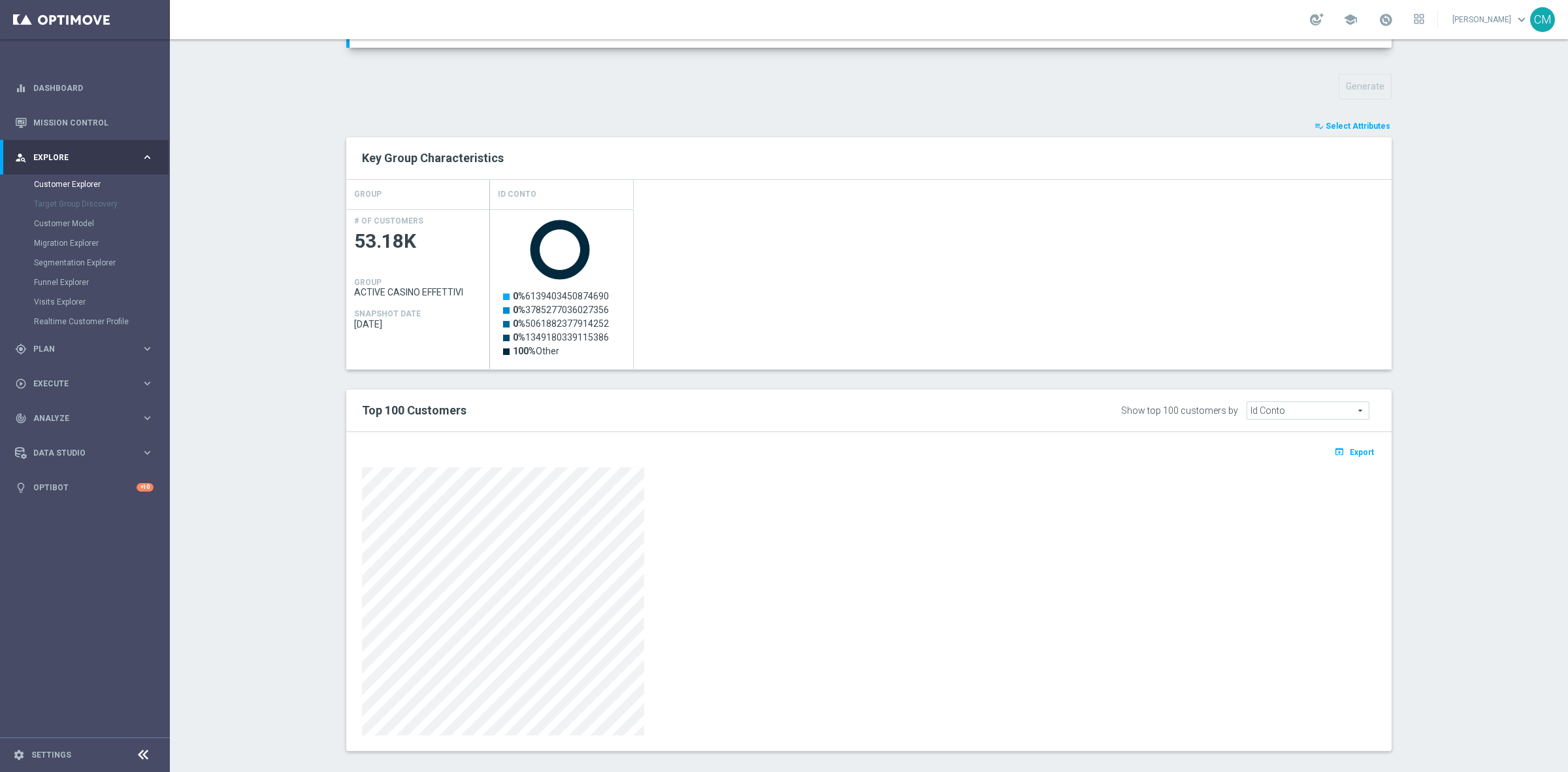
scroll to position [451, 0]
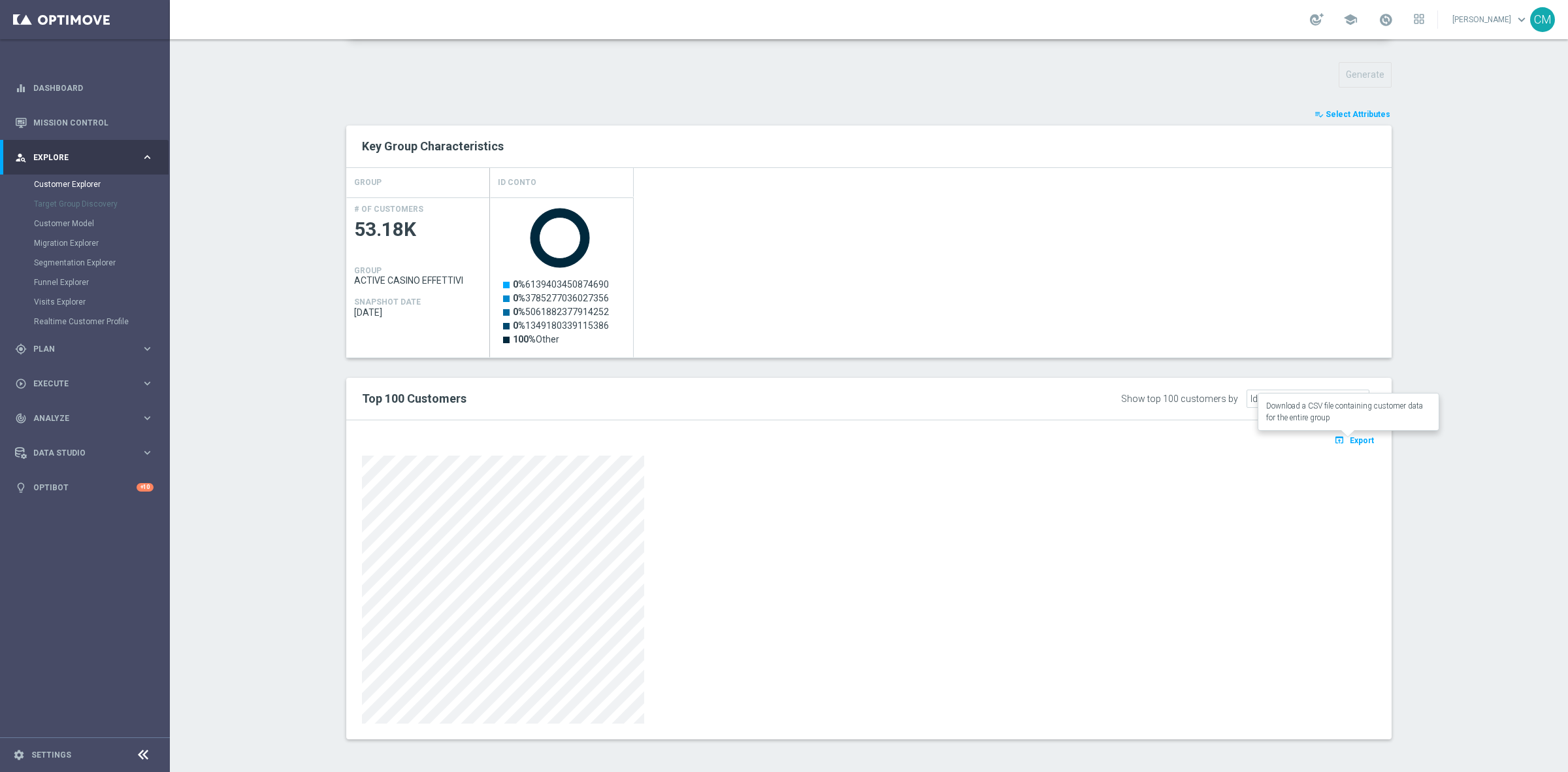
click at [1363, 443] on span "Export" at bounding box center [1362, 440] width 24 height 9
